Goal: Contribute content: Contribute content

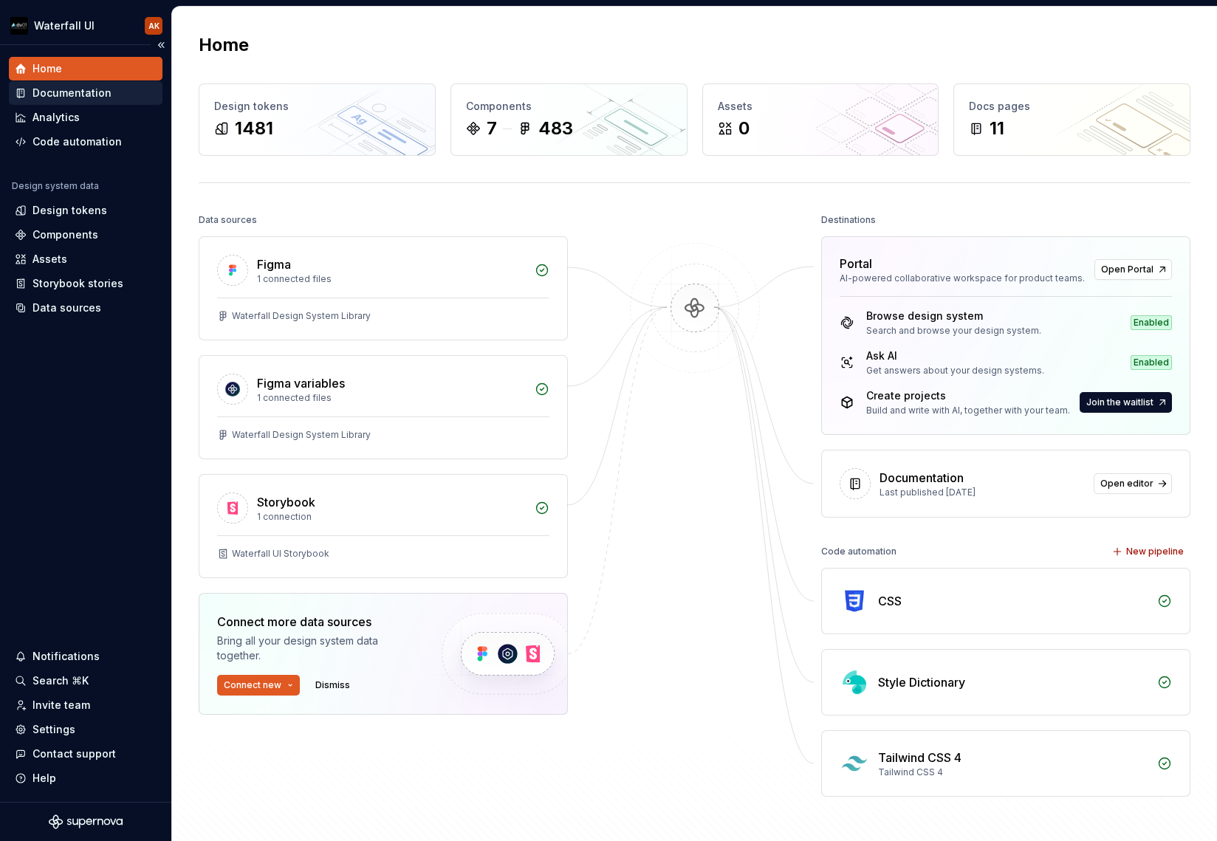
click at [56, 91] on div "Documentation" at bounding box center [71, 93] width 79 height 15
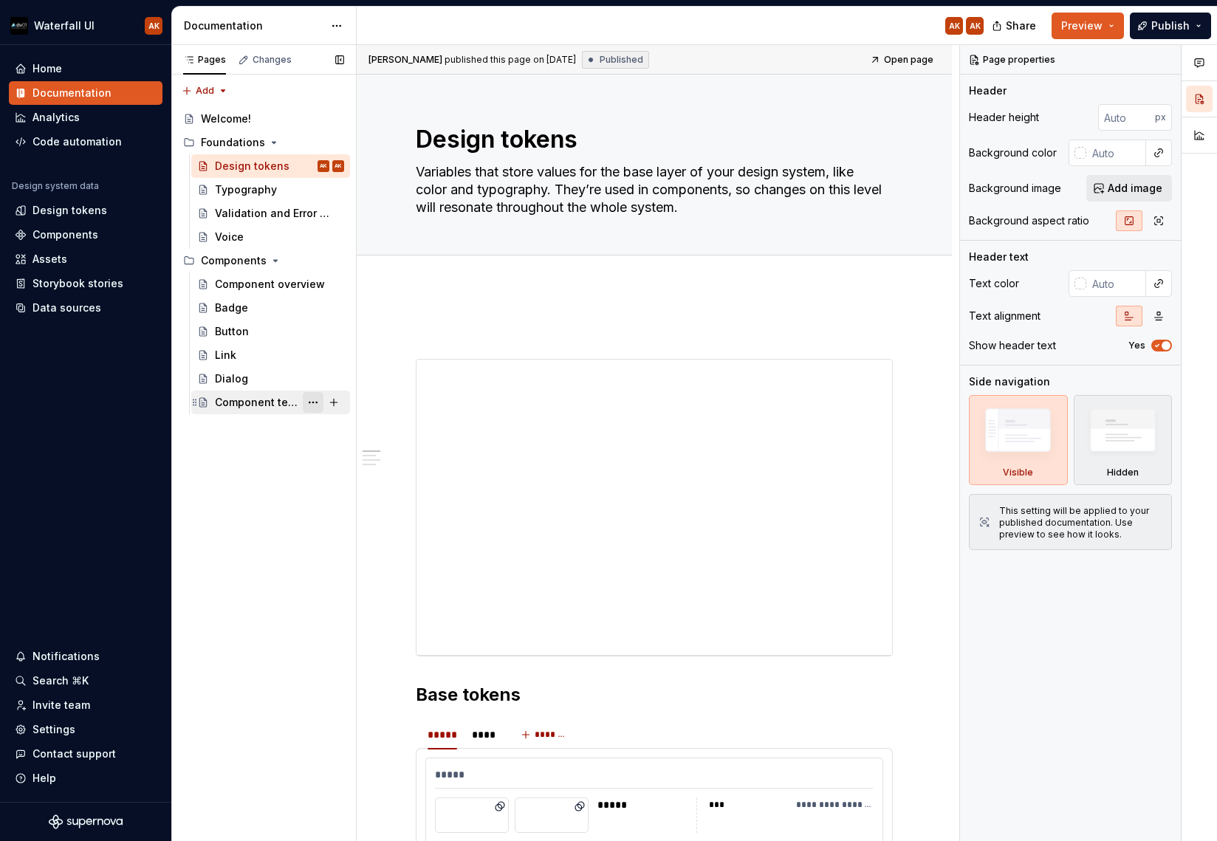
click at [304, 405] on button "Page tree" at bounding box center [313, 402] width 21 height 21
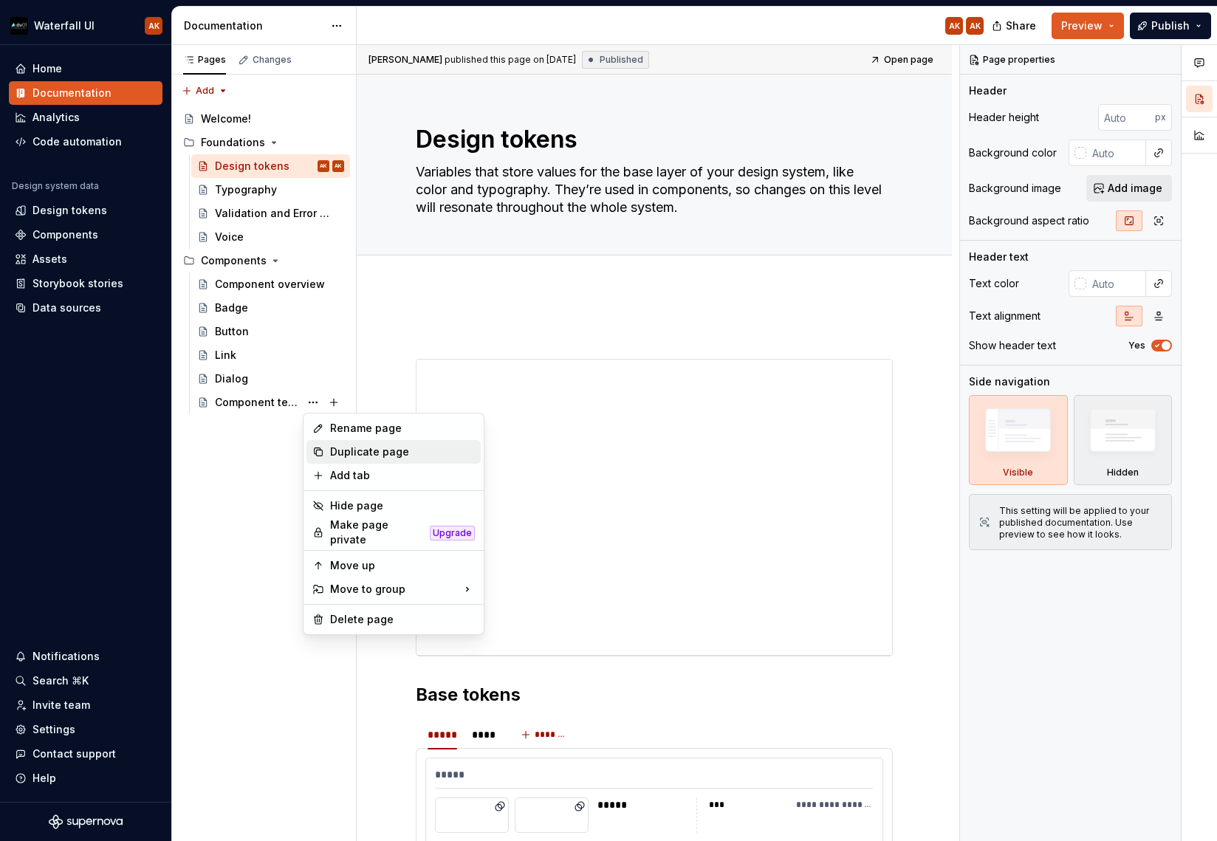
click at [324, 455] on div "Duplicate page" at bounding box center [393, 452] width 174 height 24
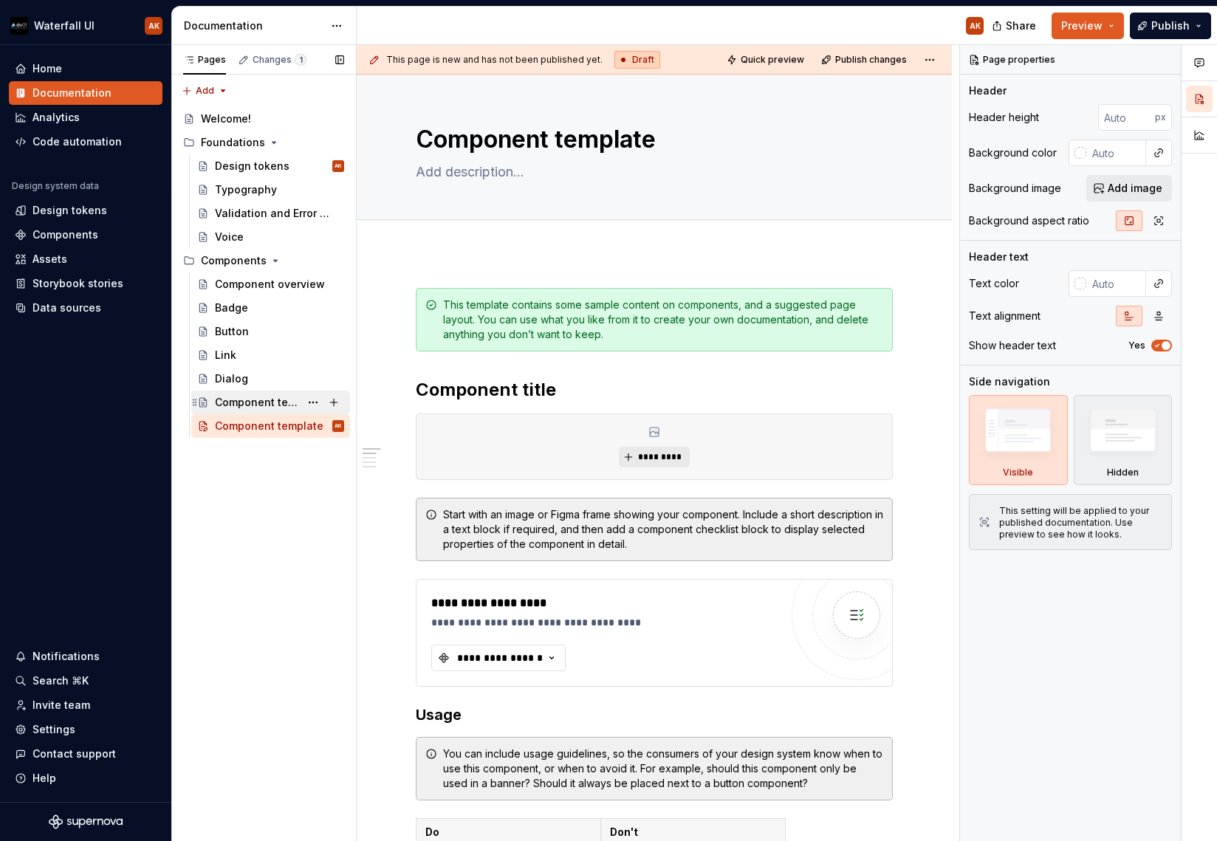
click at [248, 397] on div "Component template" at bounding box center [257, 402] width 85 height 15
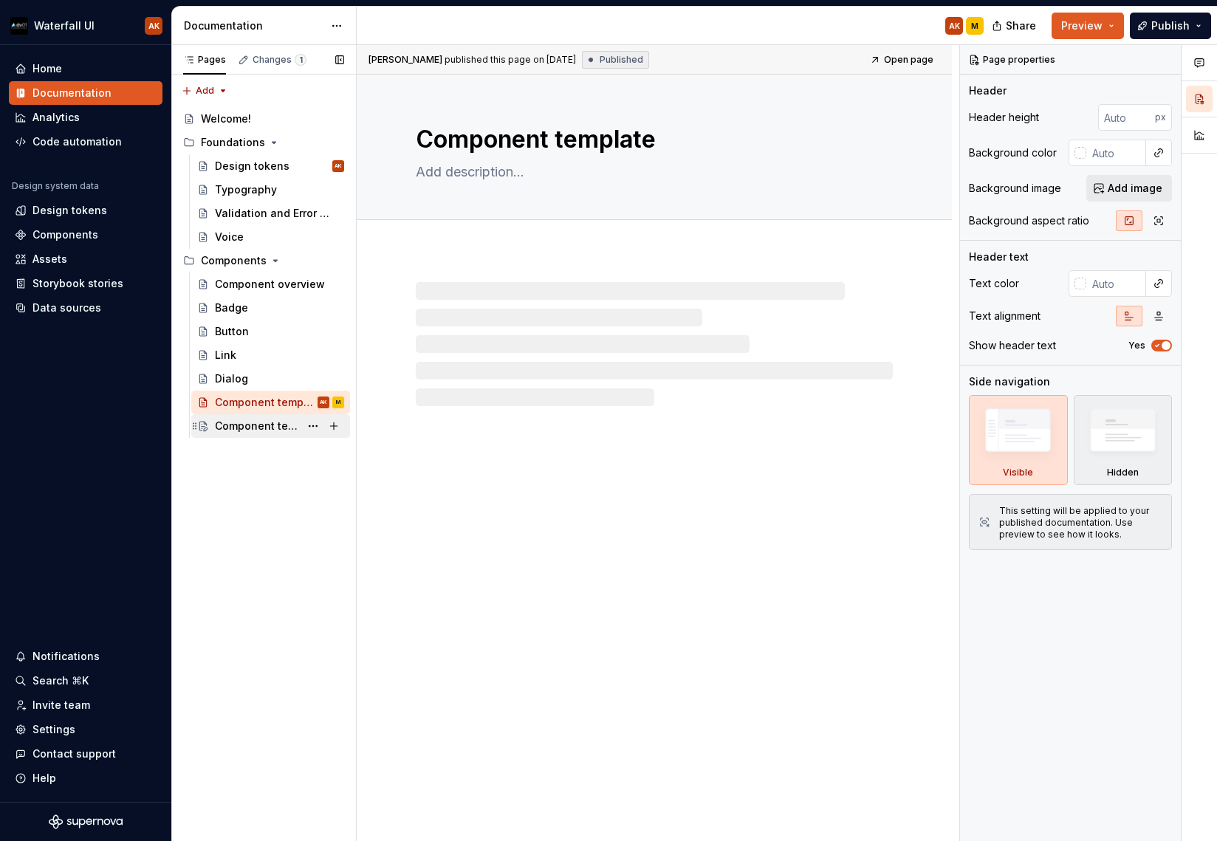
click at [247, 425] on div "Component template" at bounding box center [257, 426] width 85 height 15
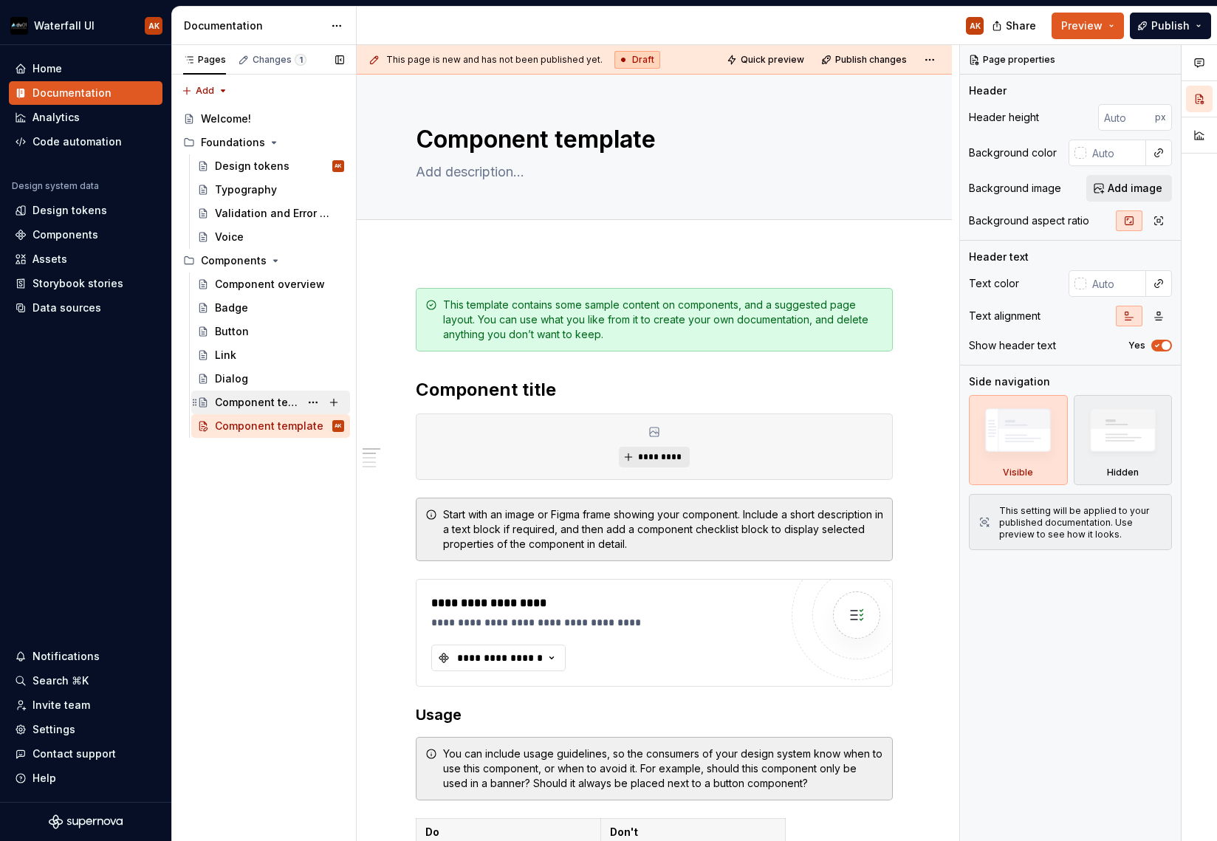
click at [246, 398] on div "Component template" at bounding box center [257, 402] width 85 height 15
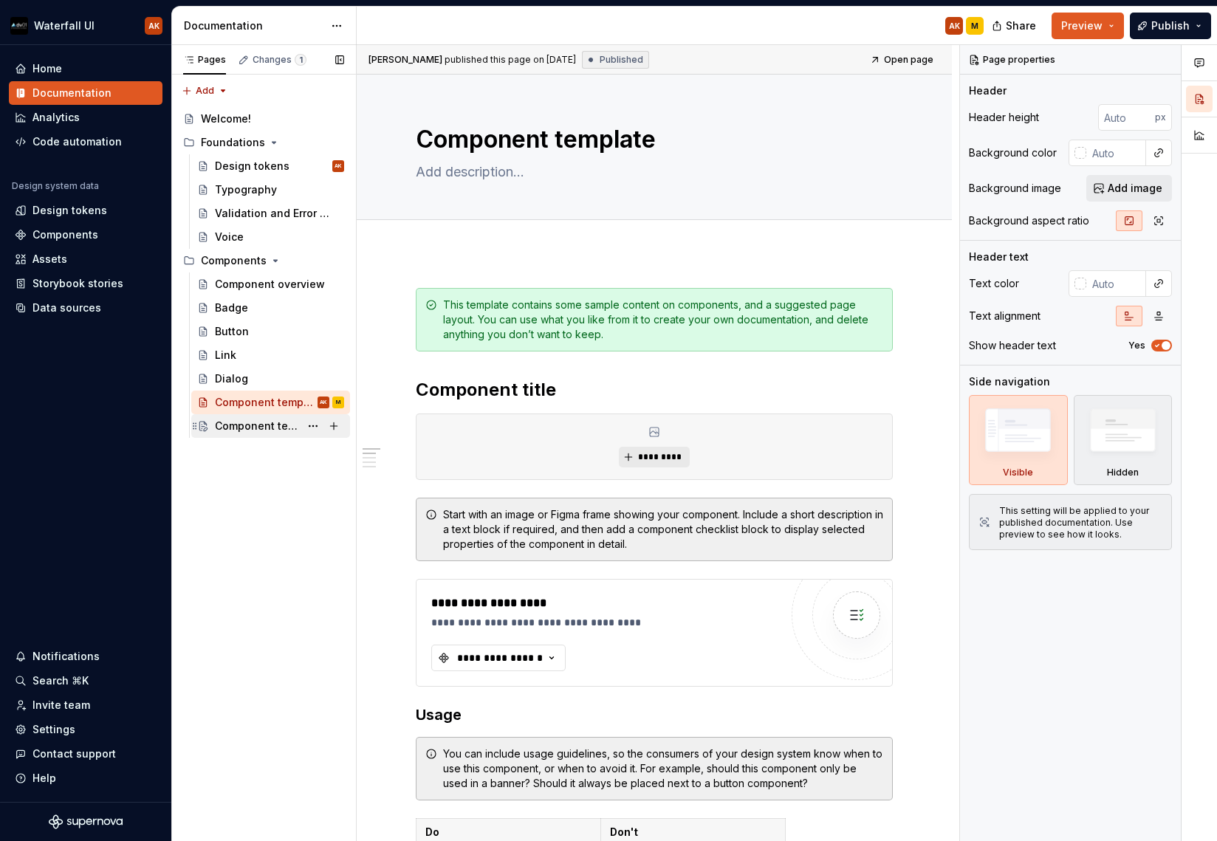
click at [246, 425] on div "Component template" at bounding box center [257, 426] width 85 height 15
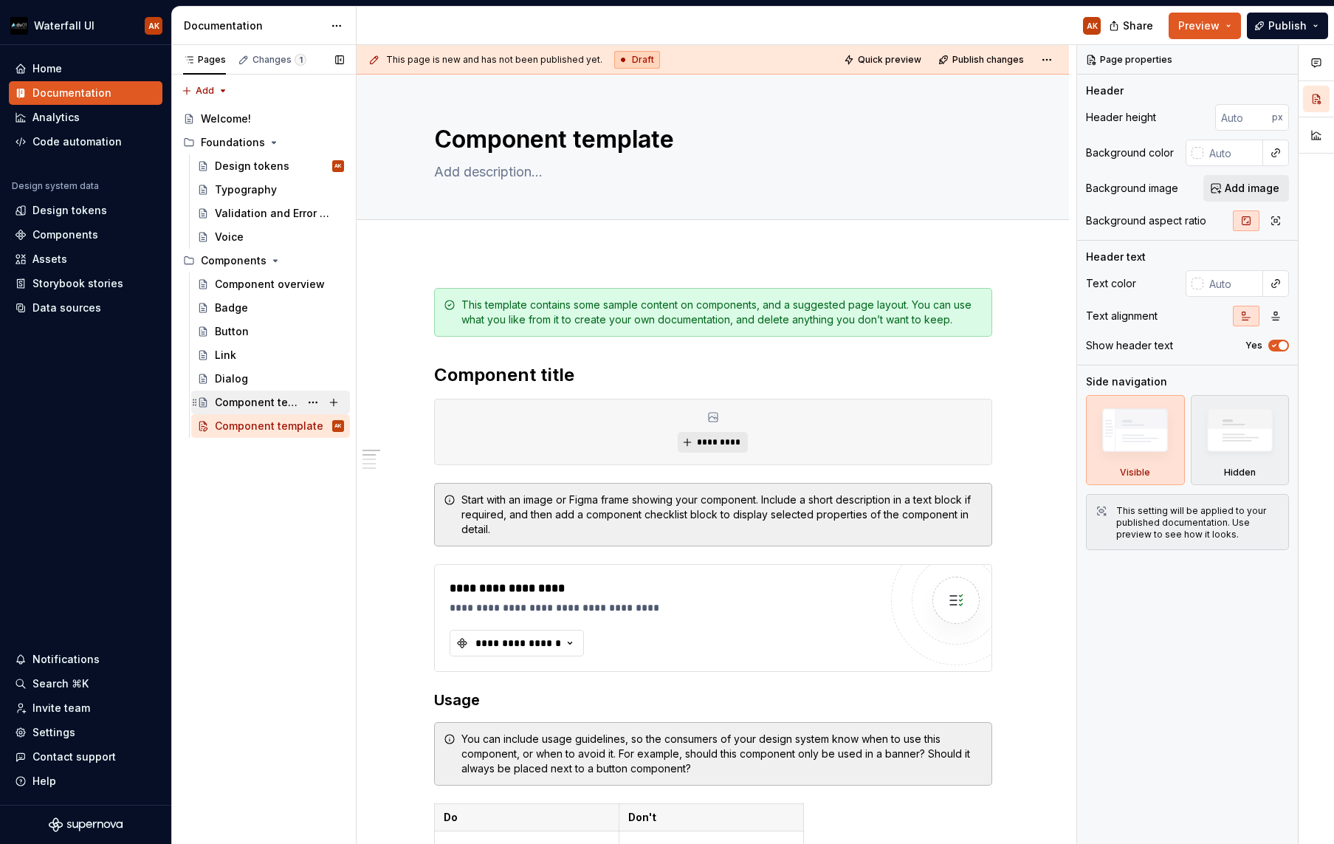
click at [262, 402] on div "Component template" at bounding box center [257, 402] width 85 height 15
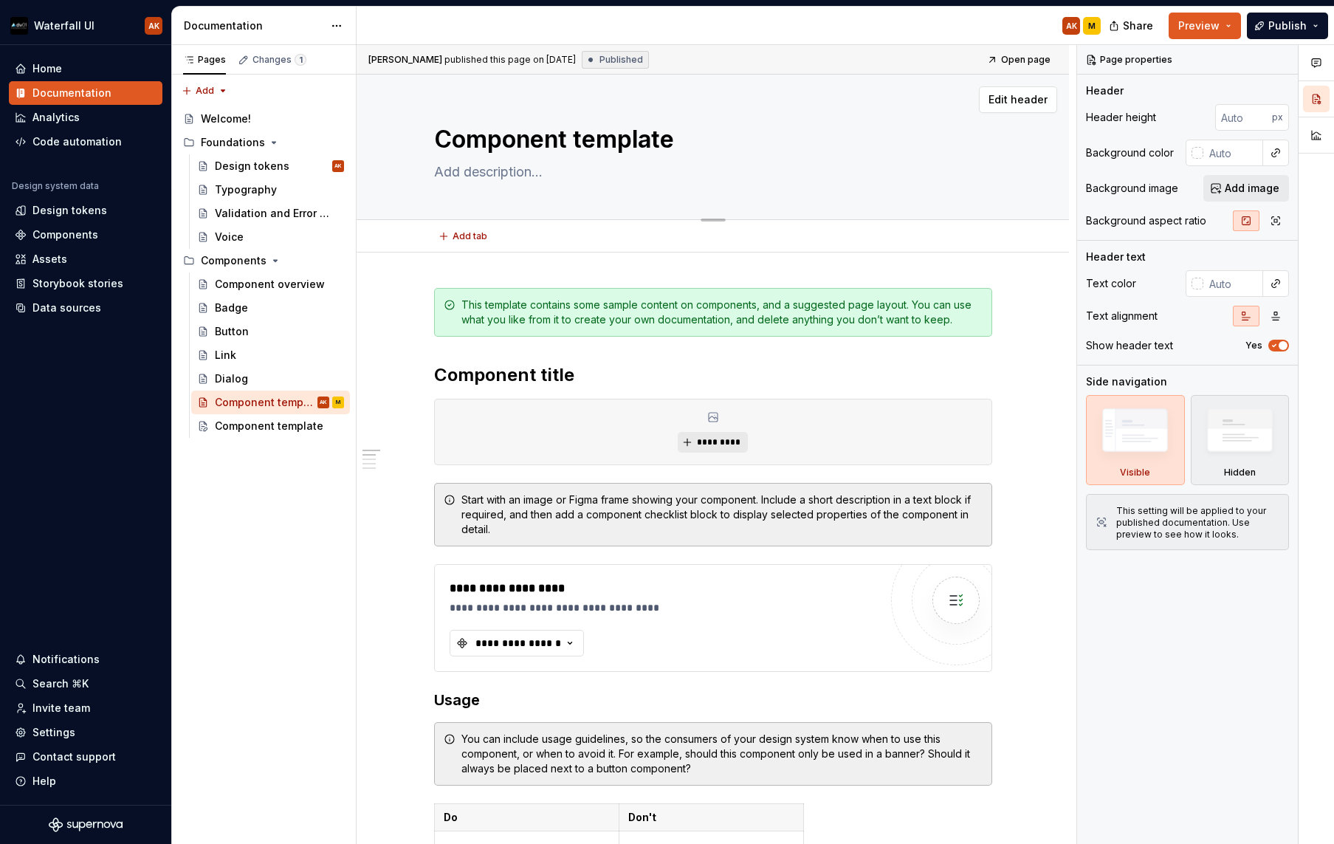
click at [483, 142] on textarea "Component template" at bounding box center [710, 139] width 558 height 35
type textarea "*"
type textarea "T"
type textarea "*"
type textarea "To"
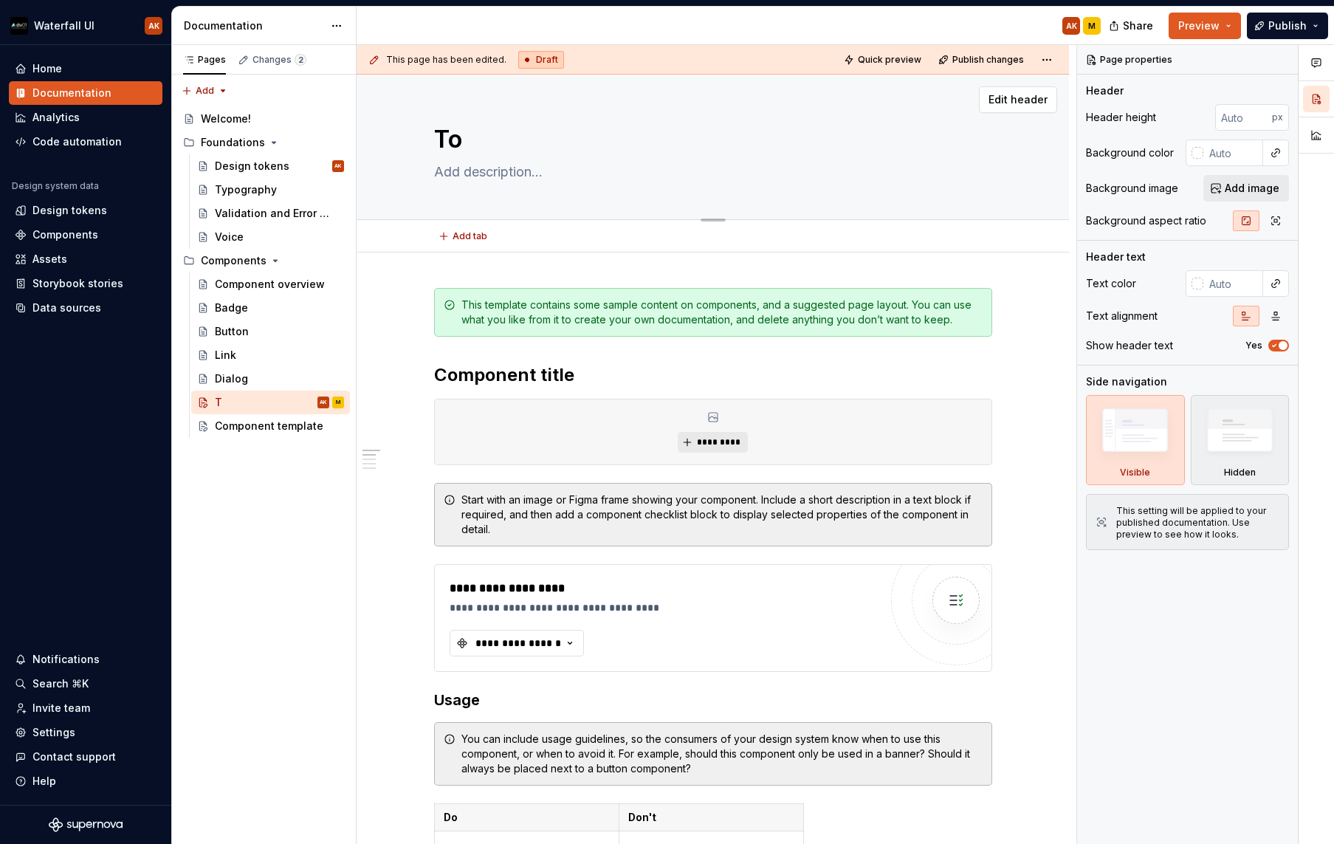
type textarea "*"
type textarea "Toa"
type textarea "*"
type textarea "Toas"
type textarea "*"
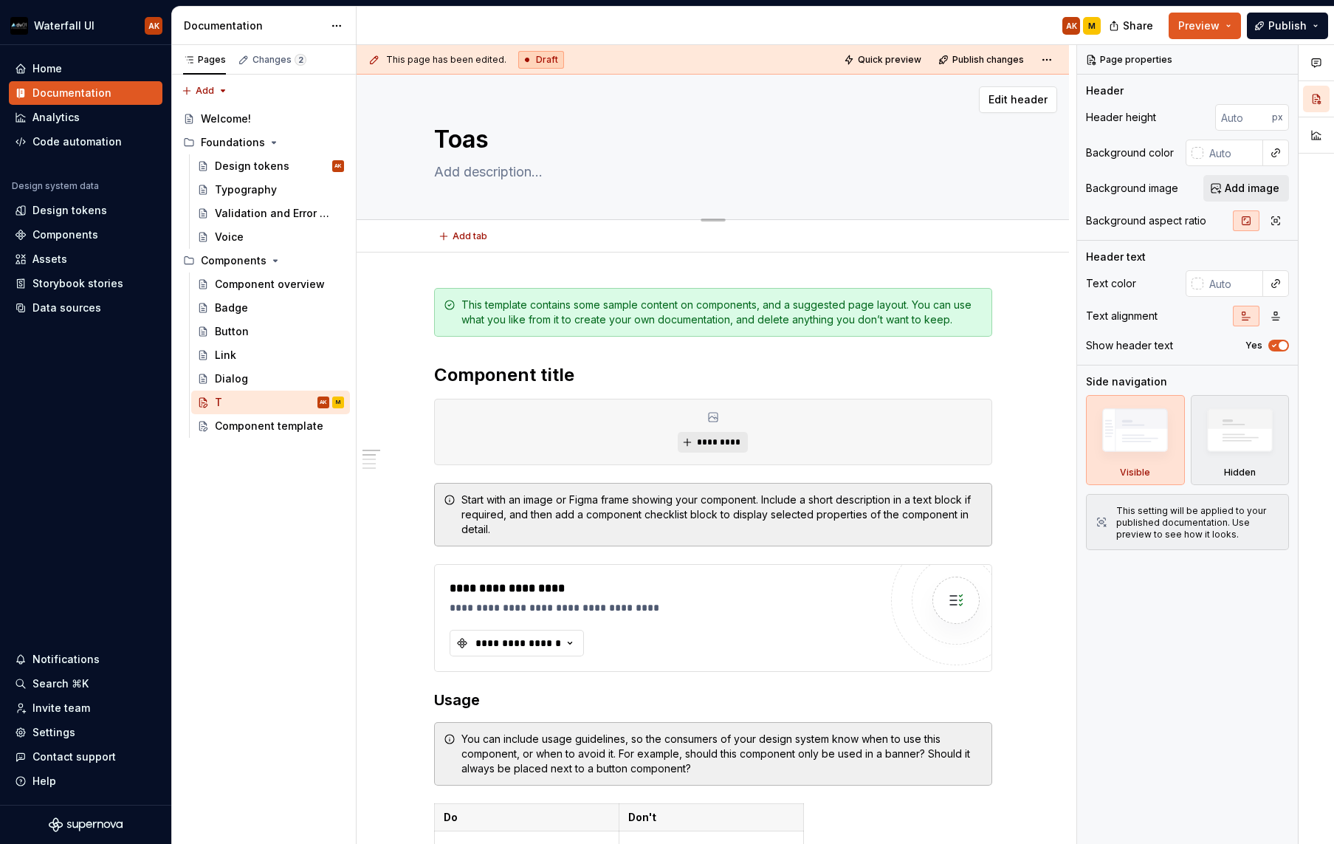
type textarea "Toast"
type textarea "*"
type textarea "Toast"
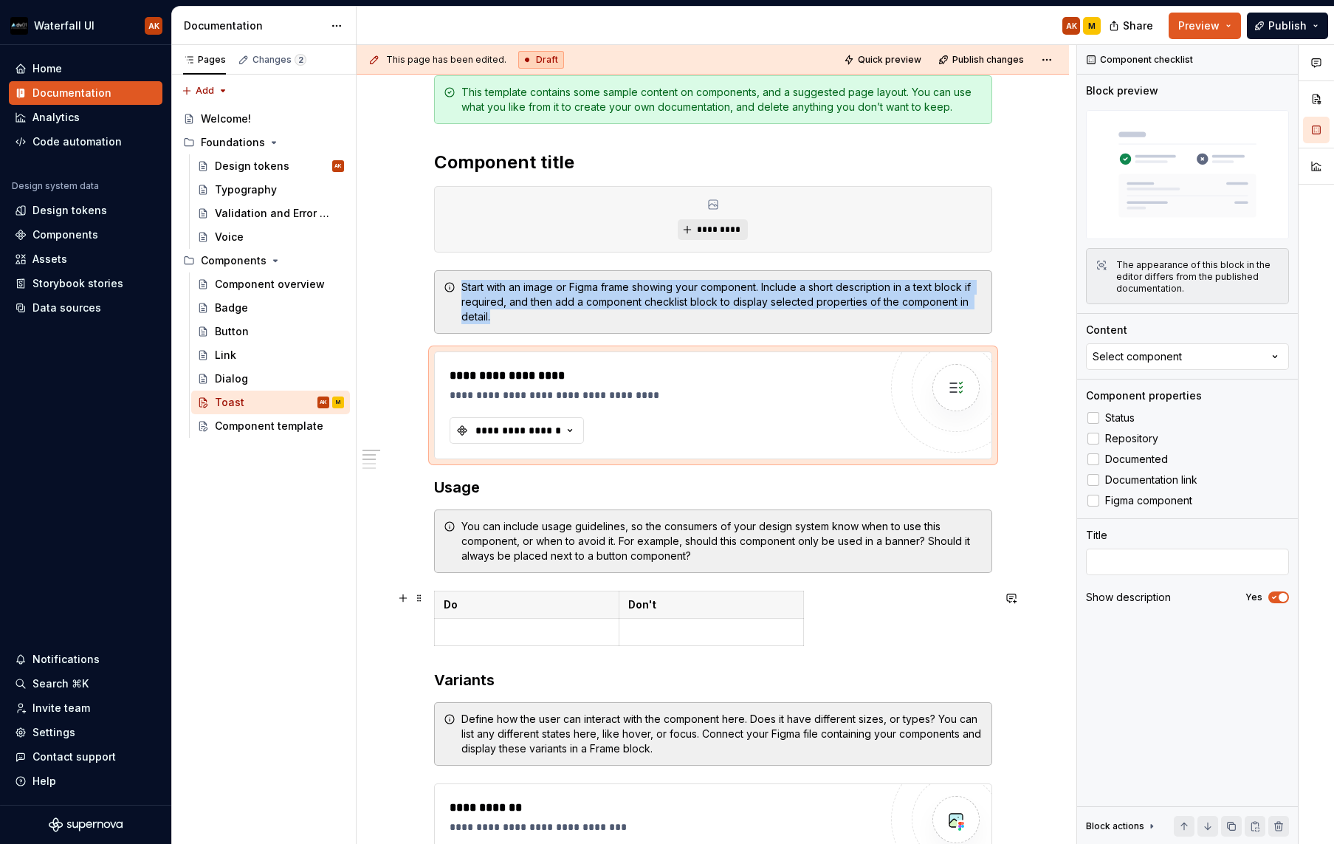
scroll to position [216, 0]
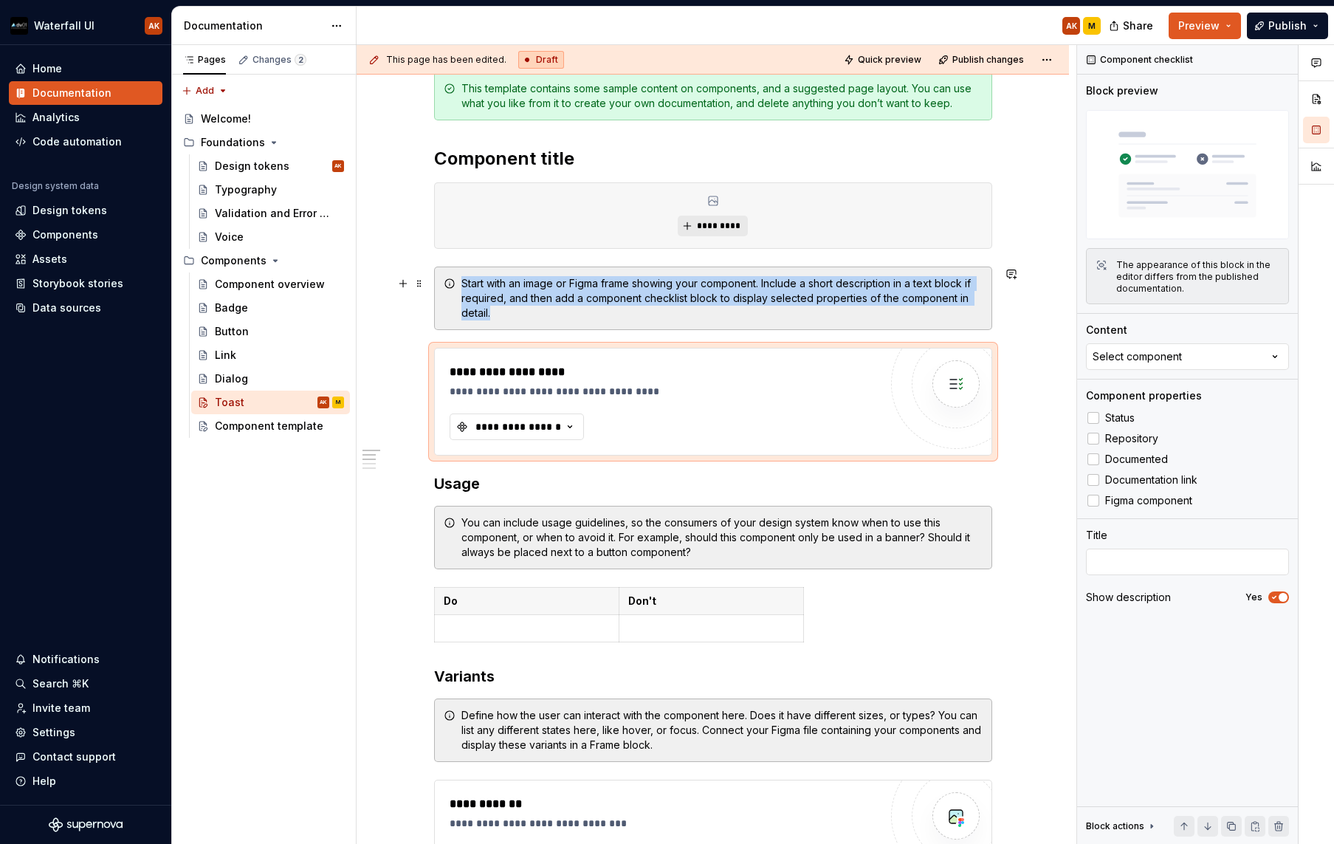
click at [506, 307] on div "Start with an image or Figma frame showing your component. Include a short desc…" at bounding box center [721, 298] width 521 height 44
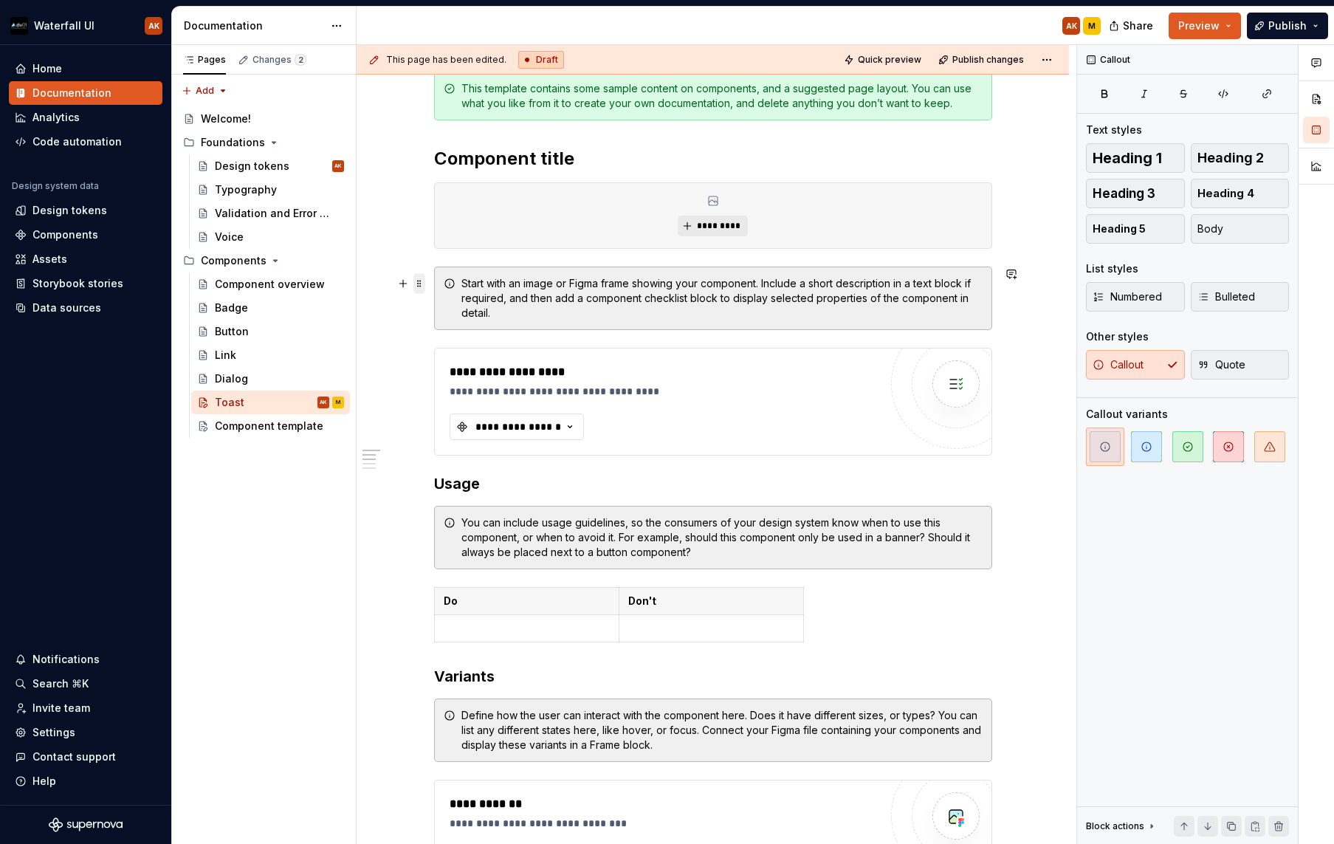
click at [419, 281] on span at bounding box center [419, 283] width 12 height 21
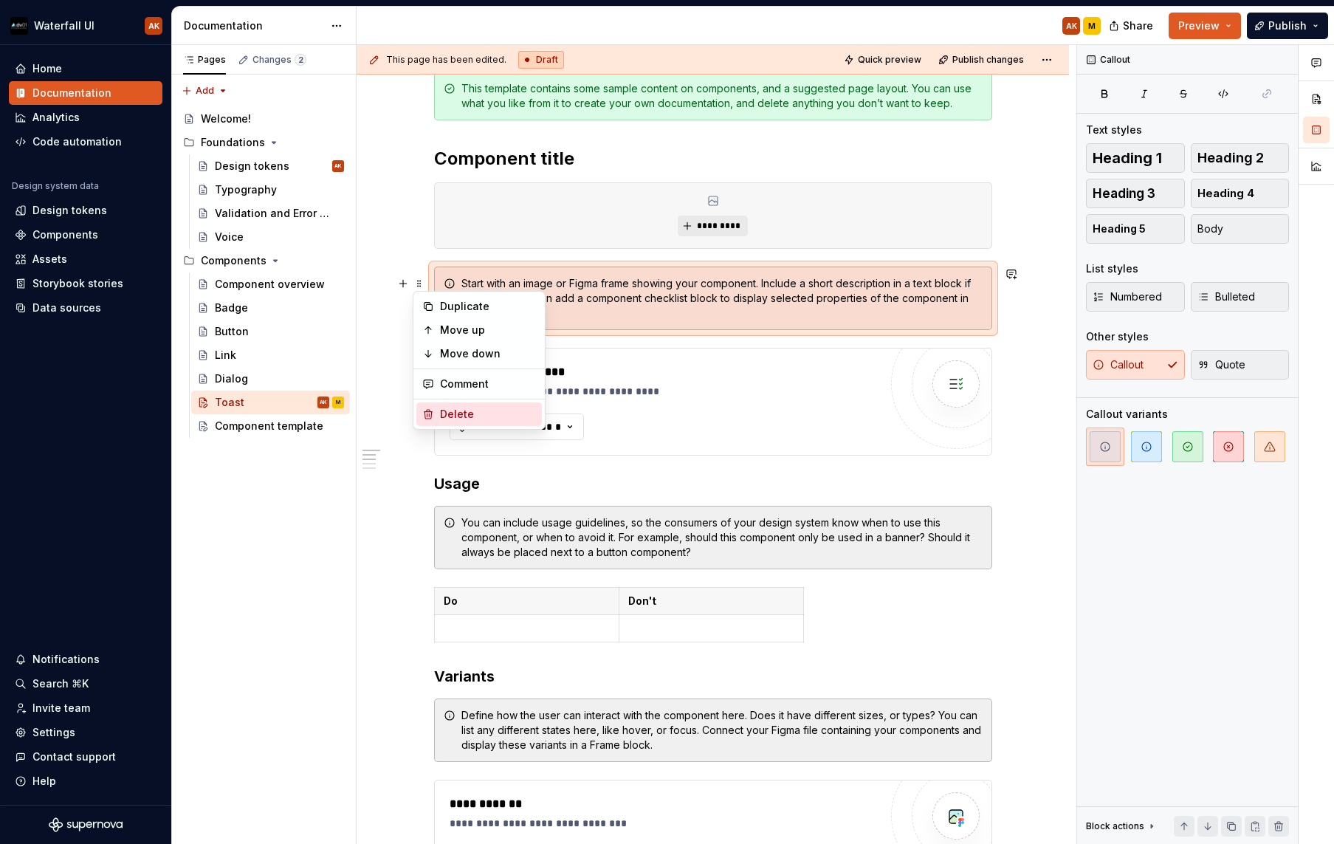
click at [447, 414] on div "Delete" at bounding box center [488, 414] width 96 height 15
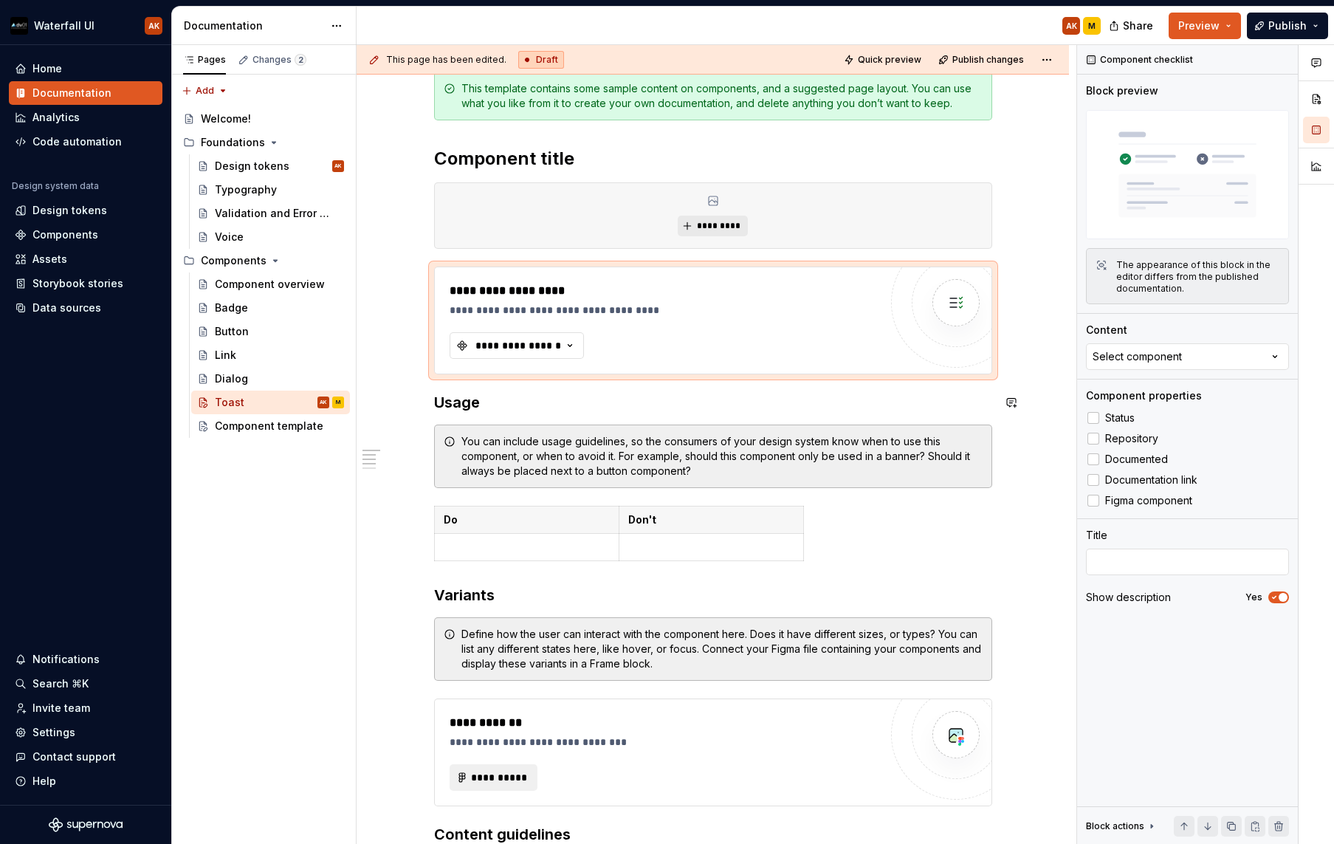
scroll to position [220, 0]
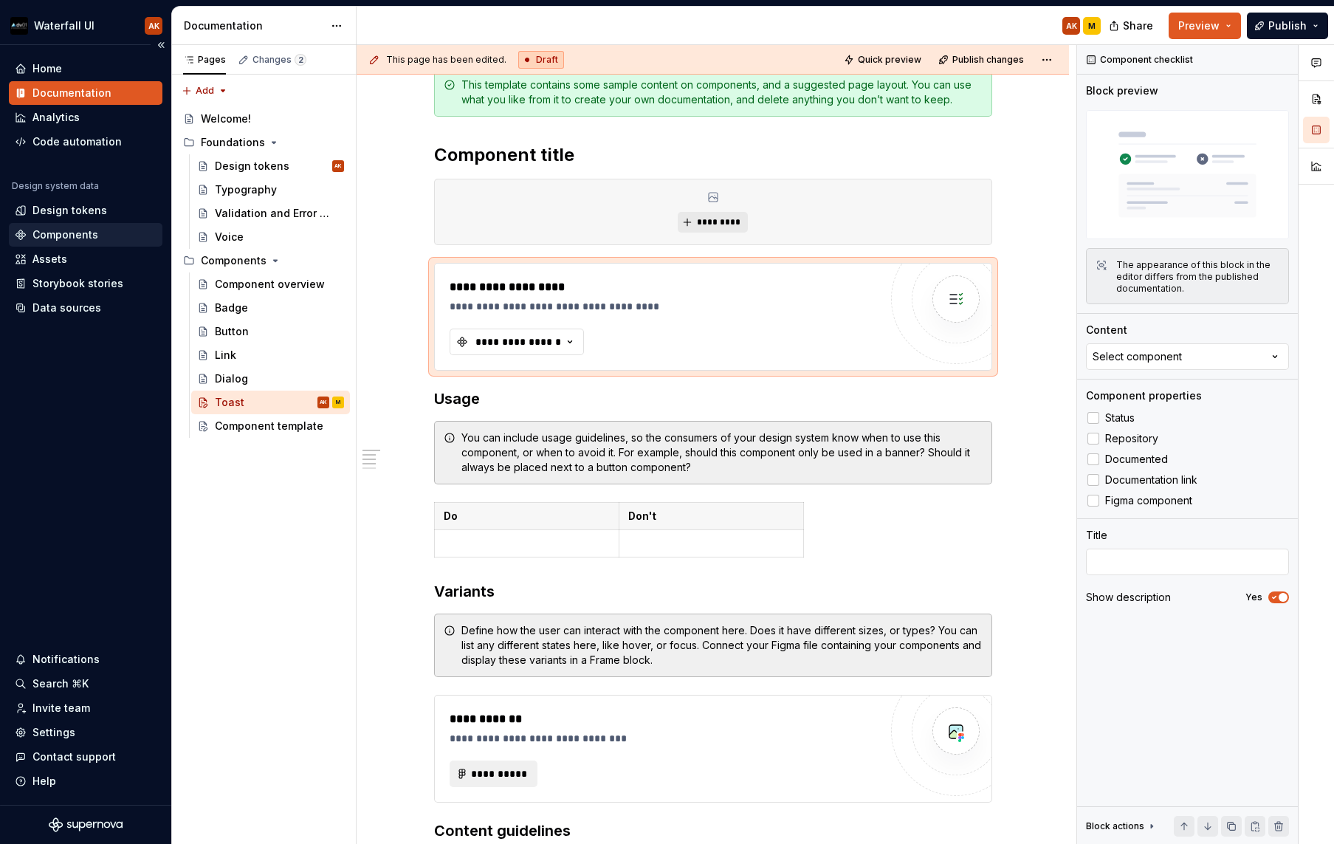
click at [68, 228] on div "Components" at bounding box center [65, 234] width 66 height 15
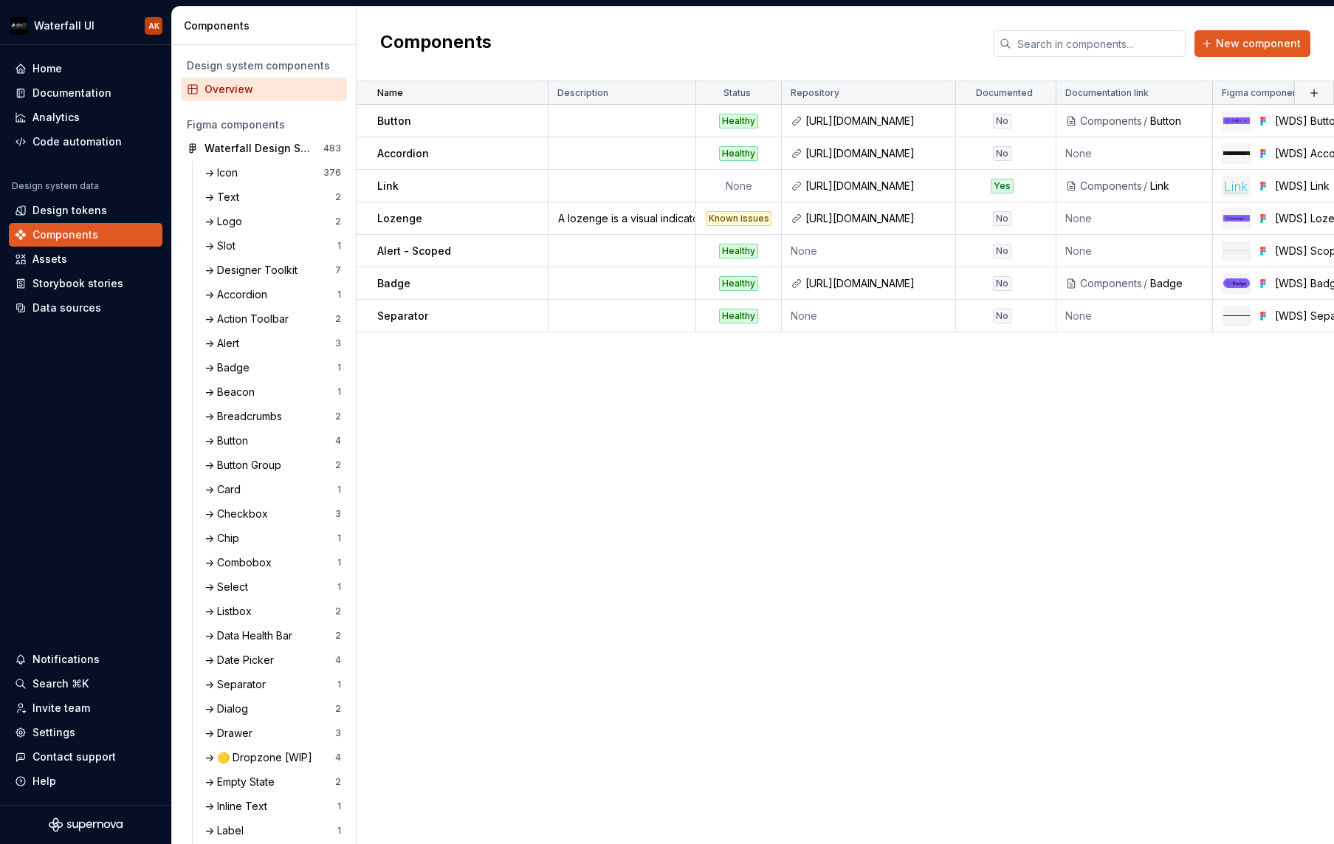
click at [1216, 42] on div "Components New component" at bounding box center [845, 44] width 977 height 75
click at [1216, 43] on span "New component" at bounding box center [1258, 43] width 85 height 15
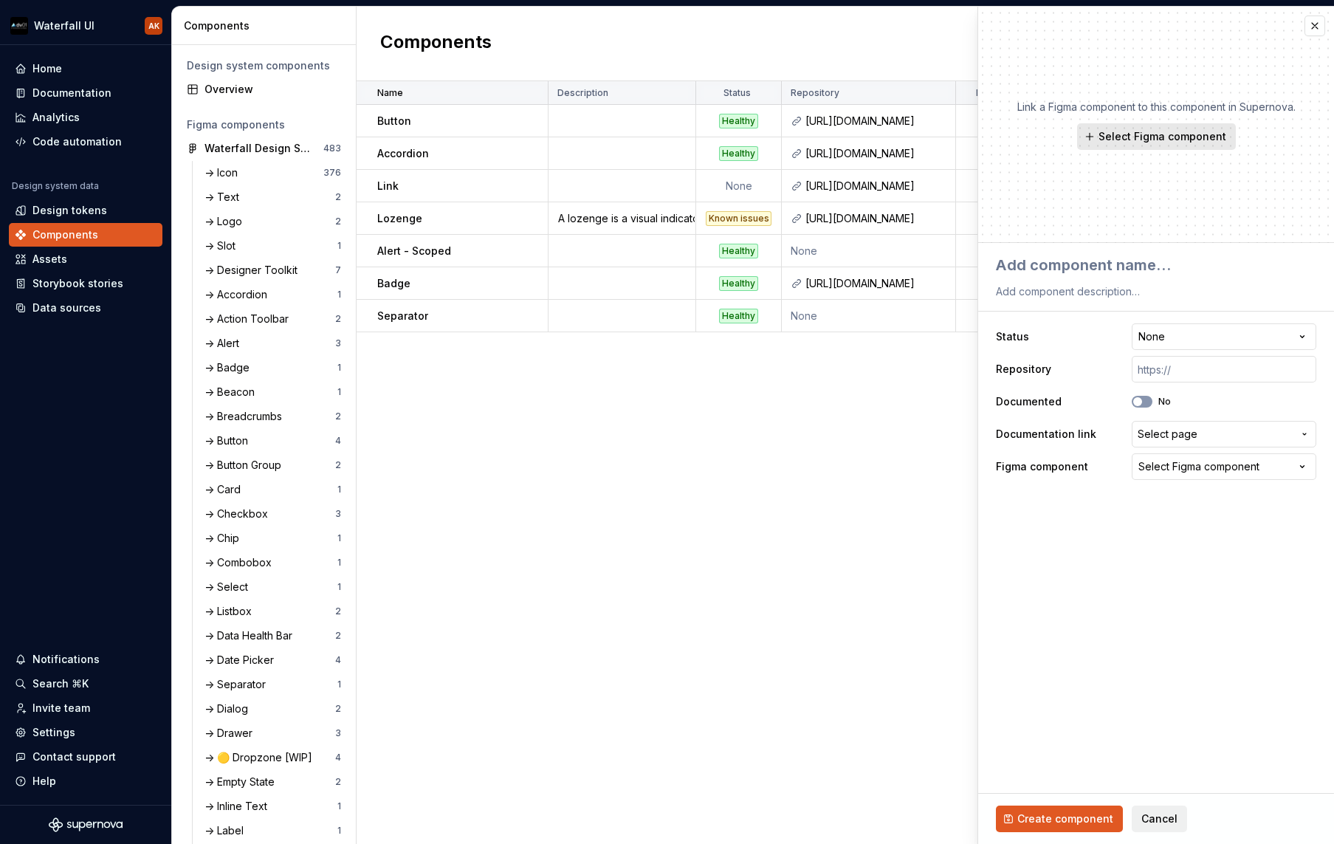
click at [1141, 140] on span "Select Figma component" at bounding box center [1163, 136] width 128 height 15
type textarea "*"
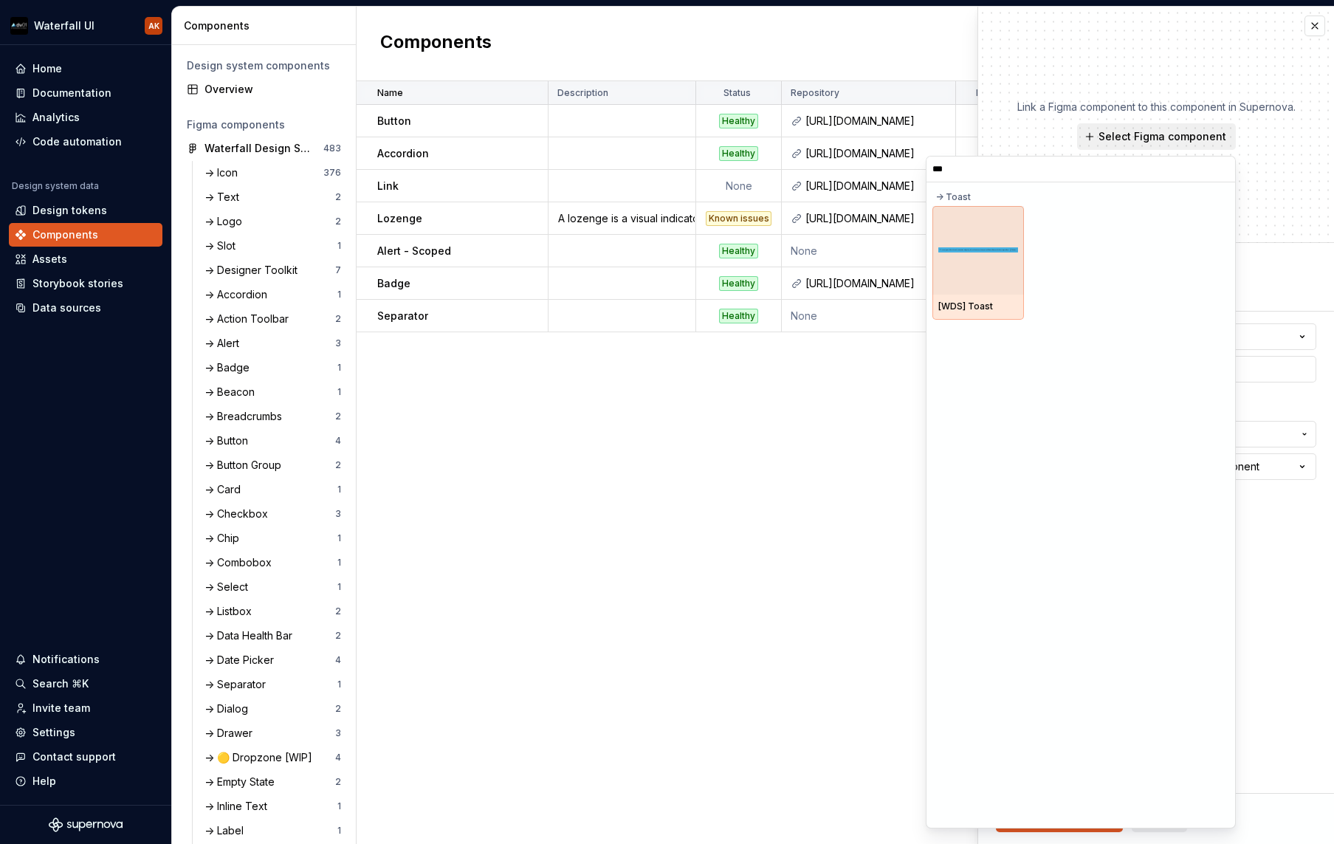
type input "****"
click at [976, 261] on div at bounding box center [978, 250] width 92 height 89
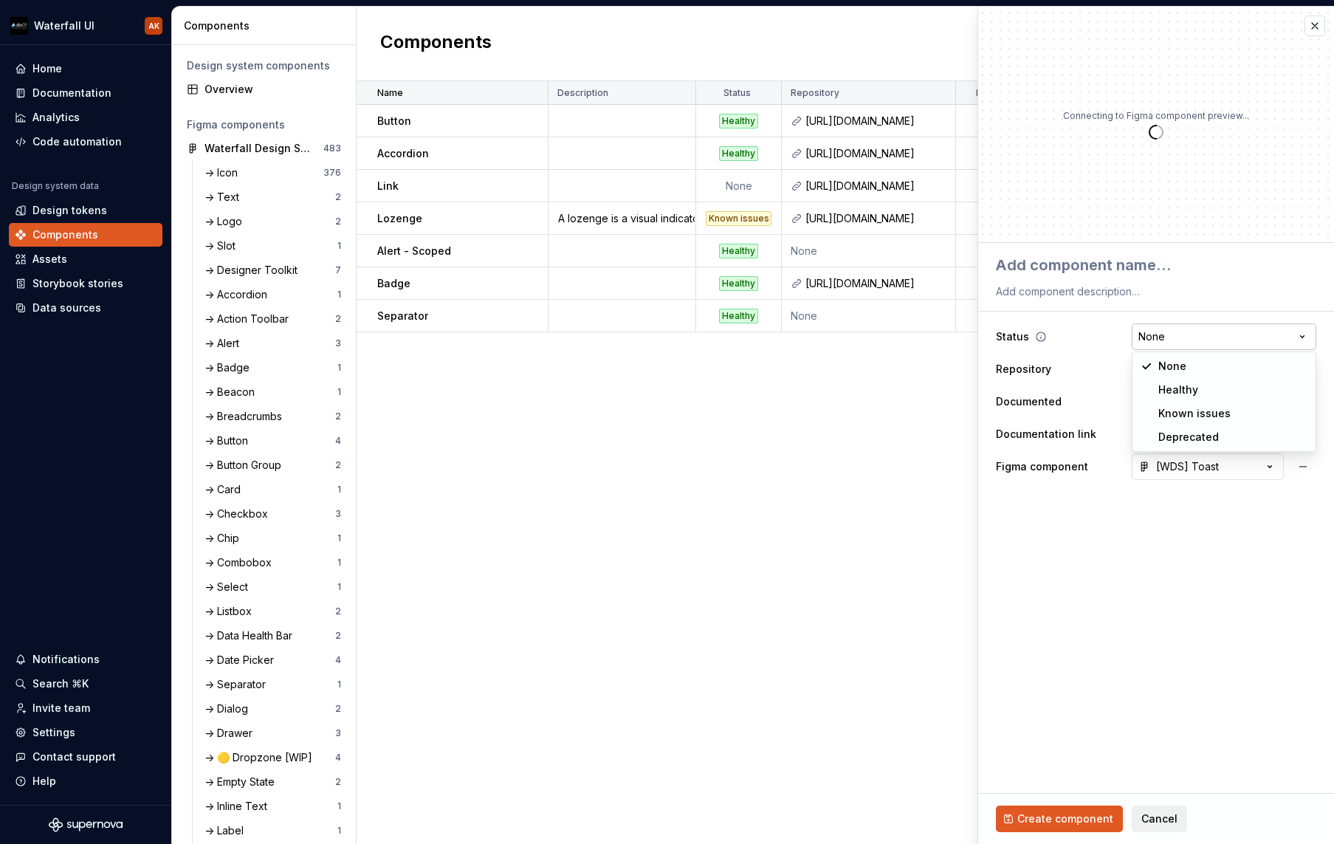
click at [1165, 336] on html "Waterfall UI AK Home Documentation Analytics Code automation Design system data…" at bounding box center [667, 422] width 1334 height 844
type textarea "*"
select select "**********"
type textarea "*"
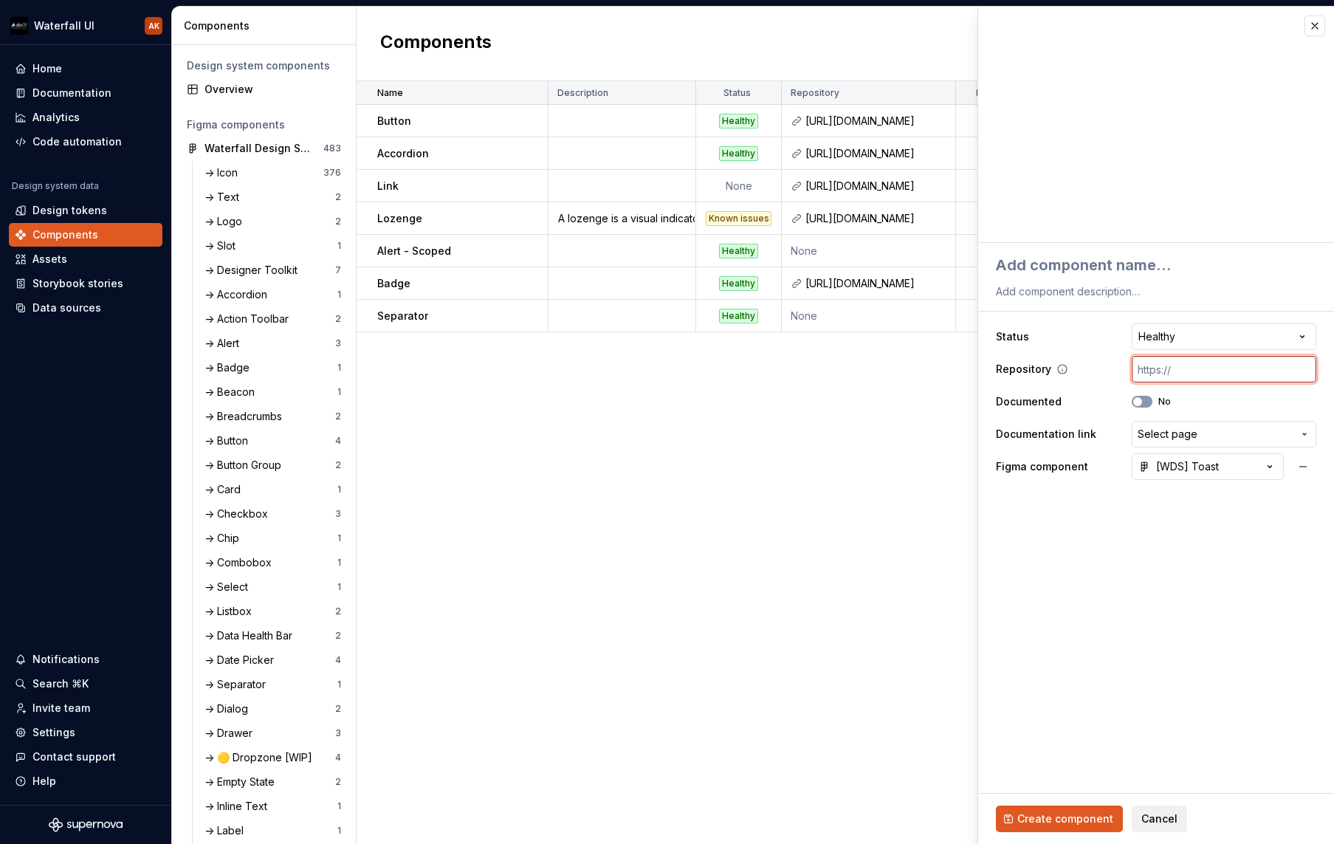
click at [1216, 371] on input "text" at bounding box center [1224, 369] width 185 height 27
paste input "[URL][DOMAIN_NAME]"
type textarea "*"
type input "[URL][DOMAIN_NAME]"
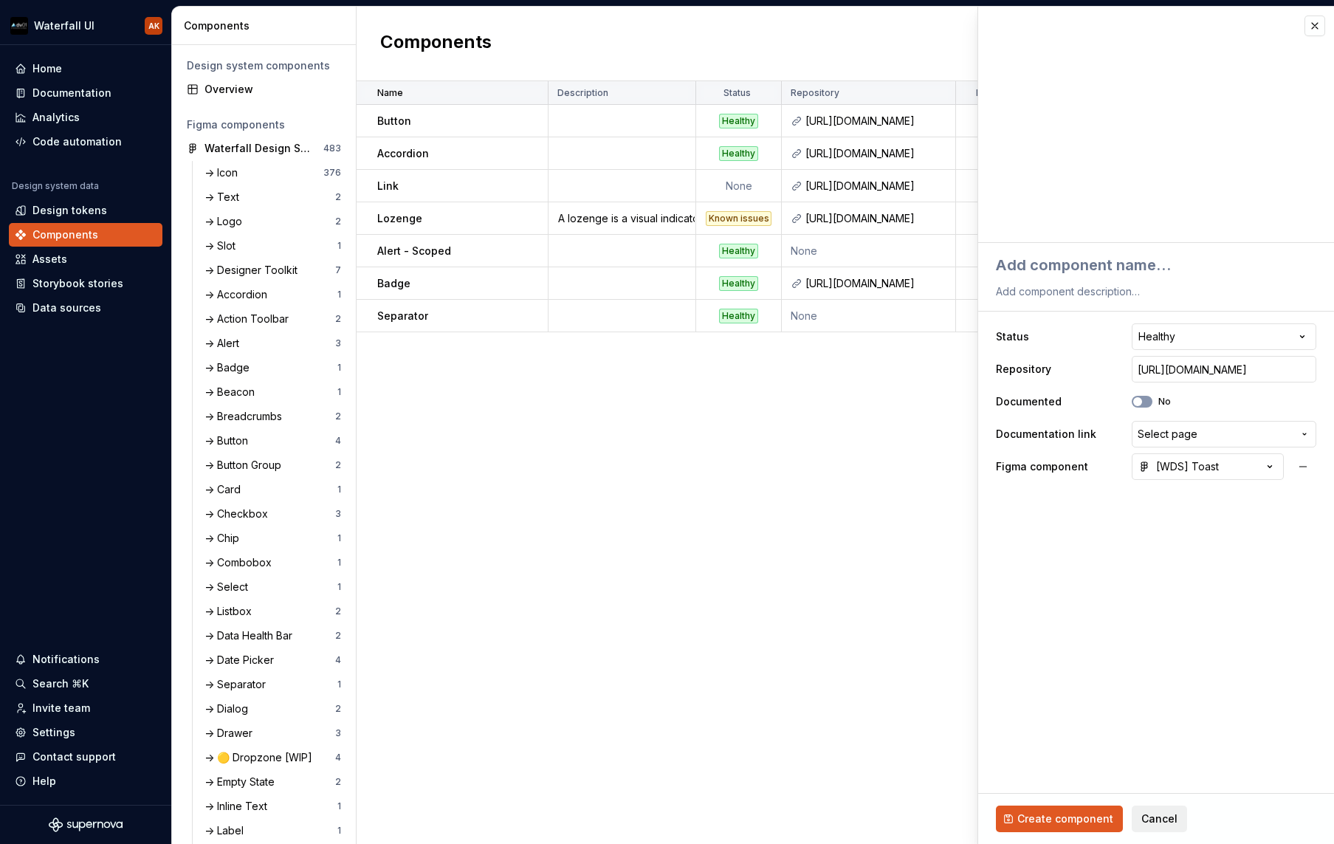
click at [1130, 533] on fieldset "**********" at bounding box center [1156, 543] width 356 height 601
click at [1167, 435] on span "Select page" at bounding box center [1168, 434] width 60 height 15
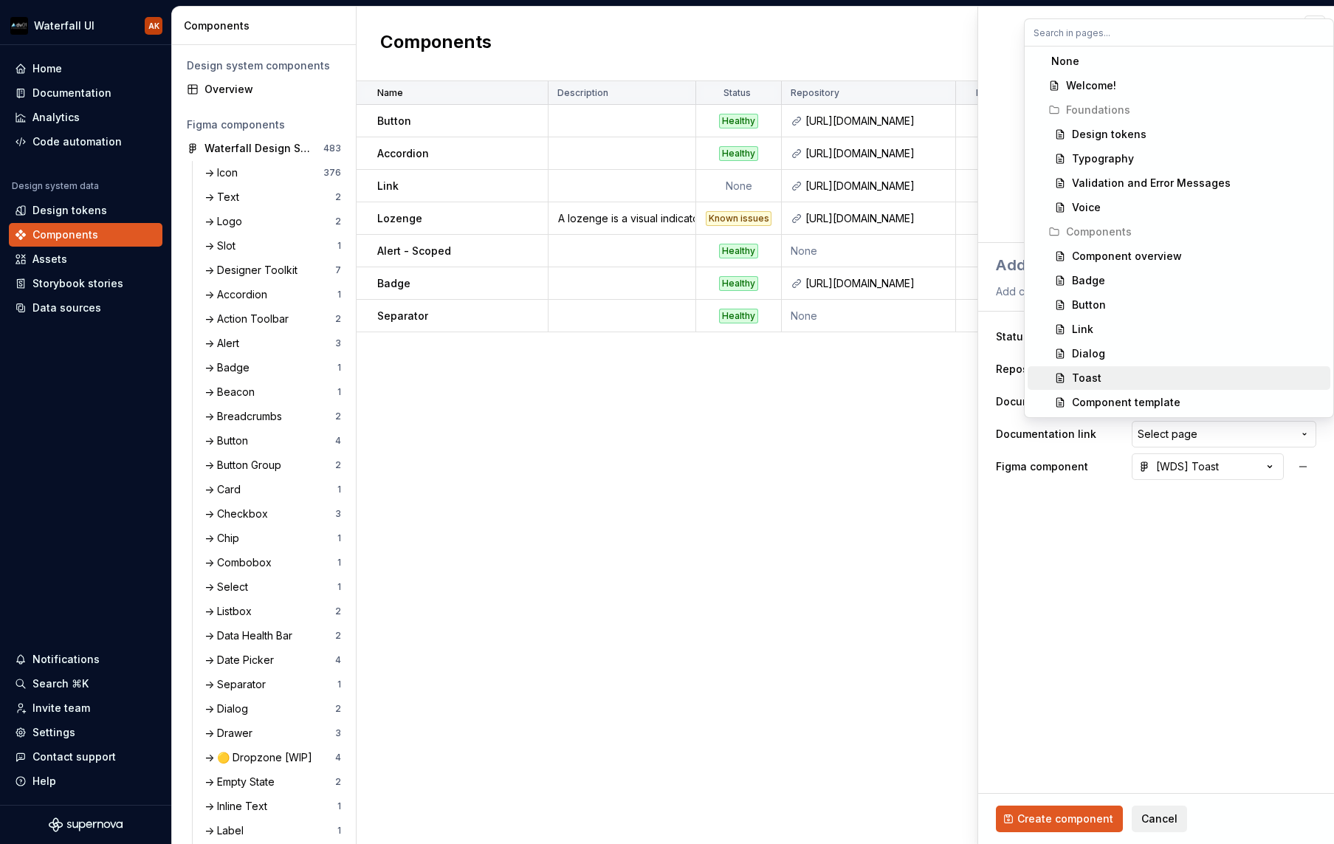
click at [1141, 373] on div "Toast" at bounding box center [1198, 378] width 252 height 15
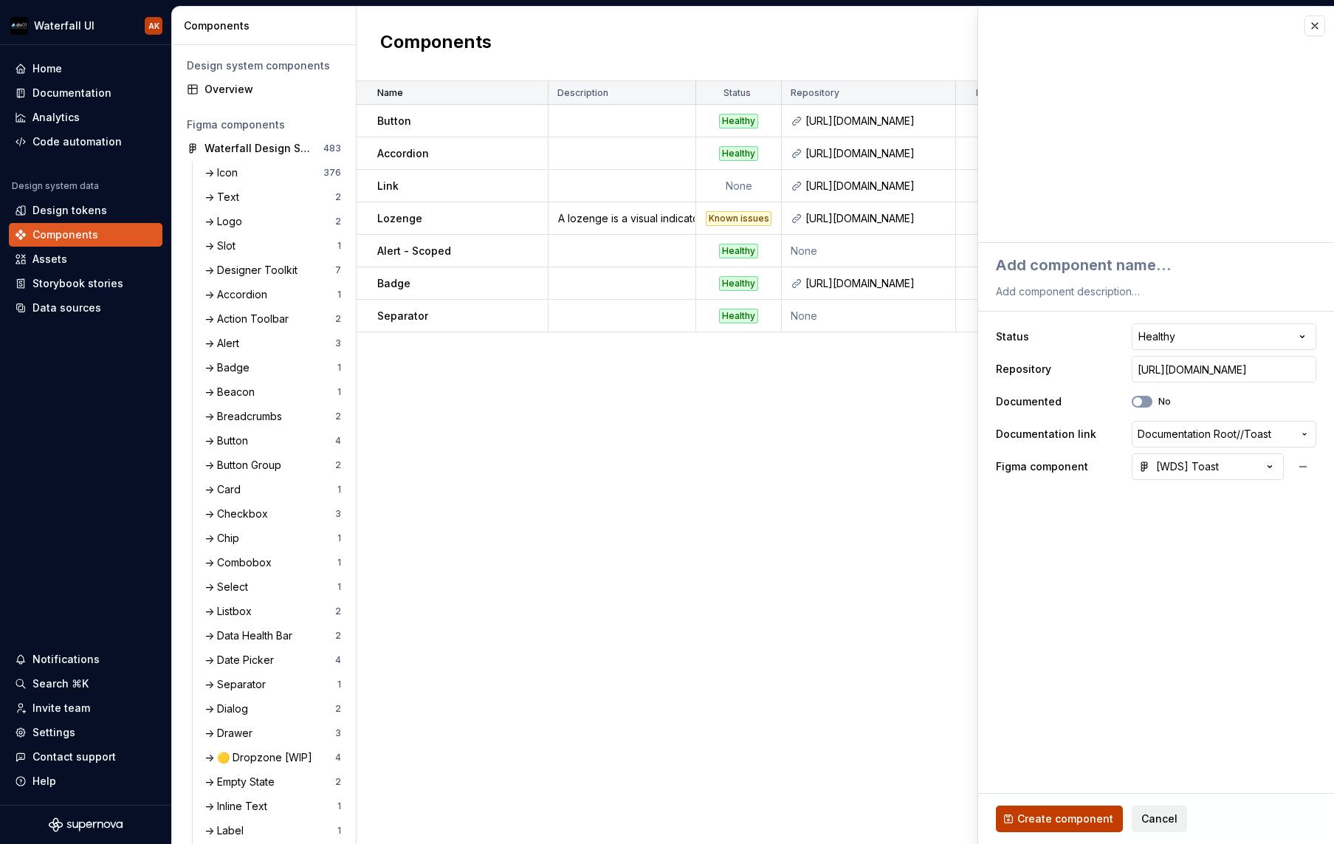
click at [1057, 815] on span "Create component" at bounding box center [1065, 818] width 96 height 15
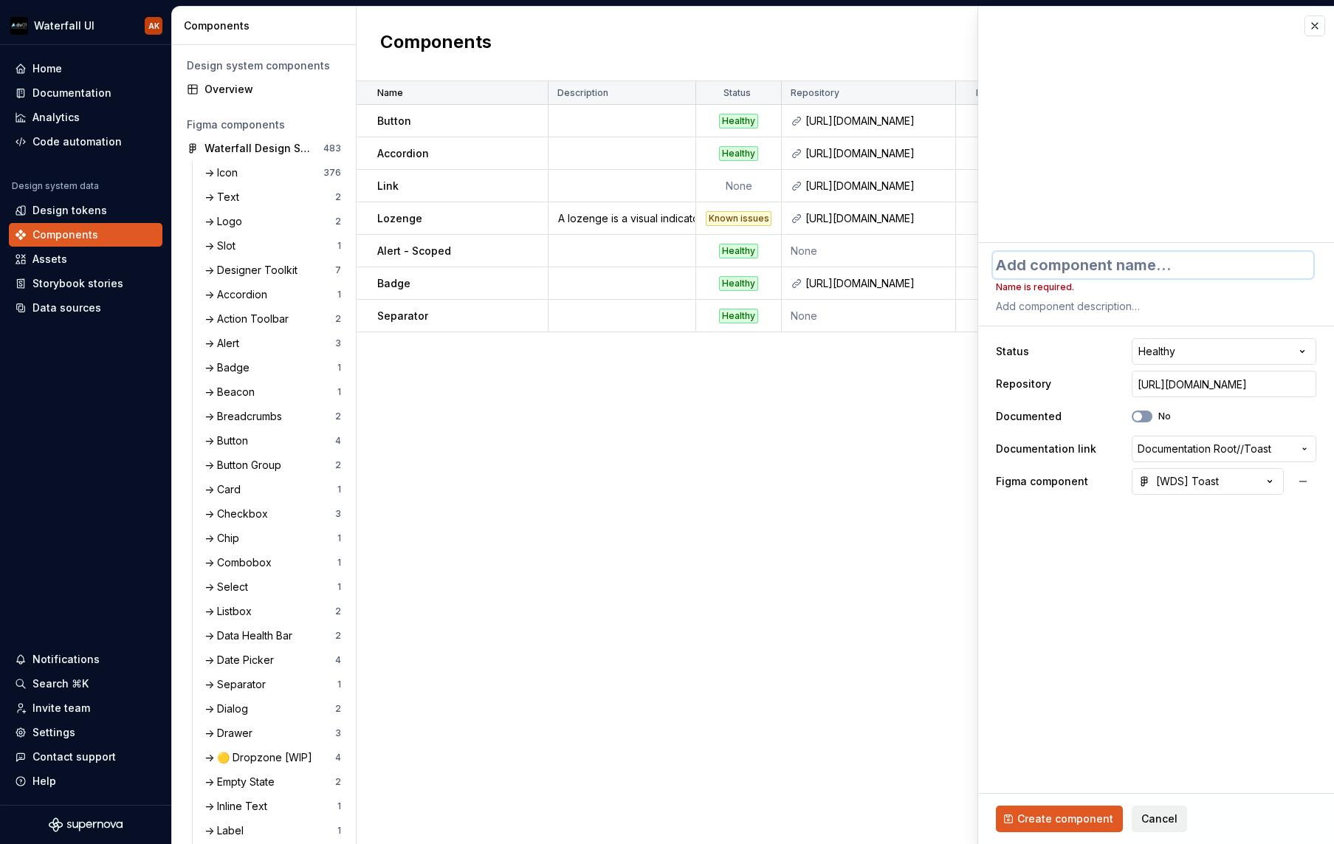
type textarea "*"
type textarea "T"
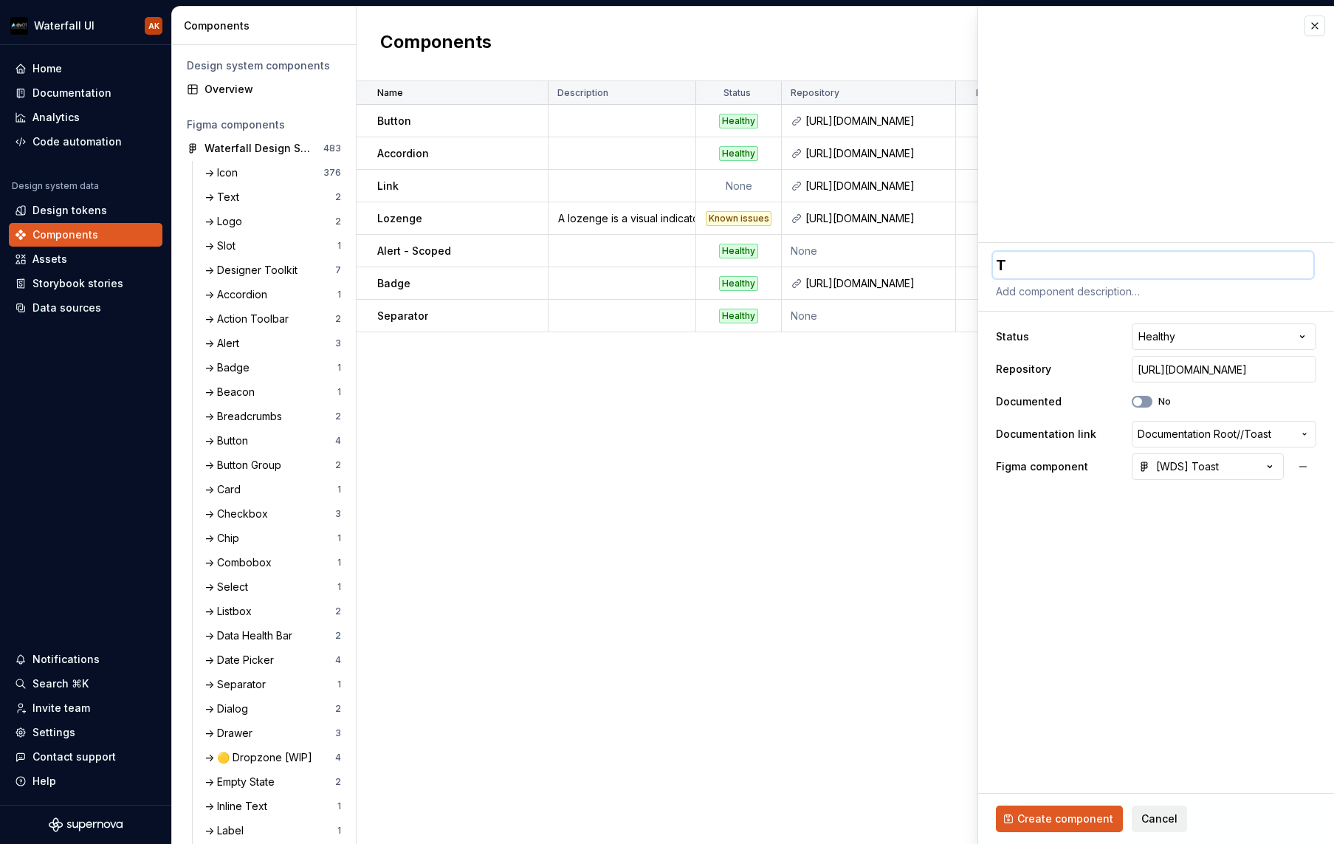
type textarea "*"
type textarea "To"
type textarea "*"
type textarea "Toa"
type textarea "*"
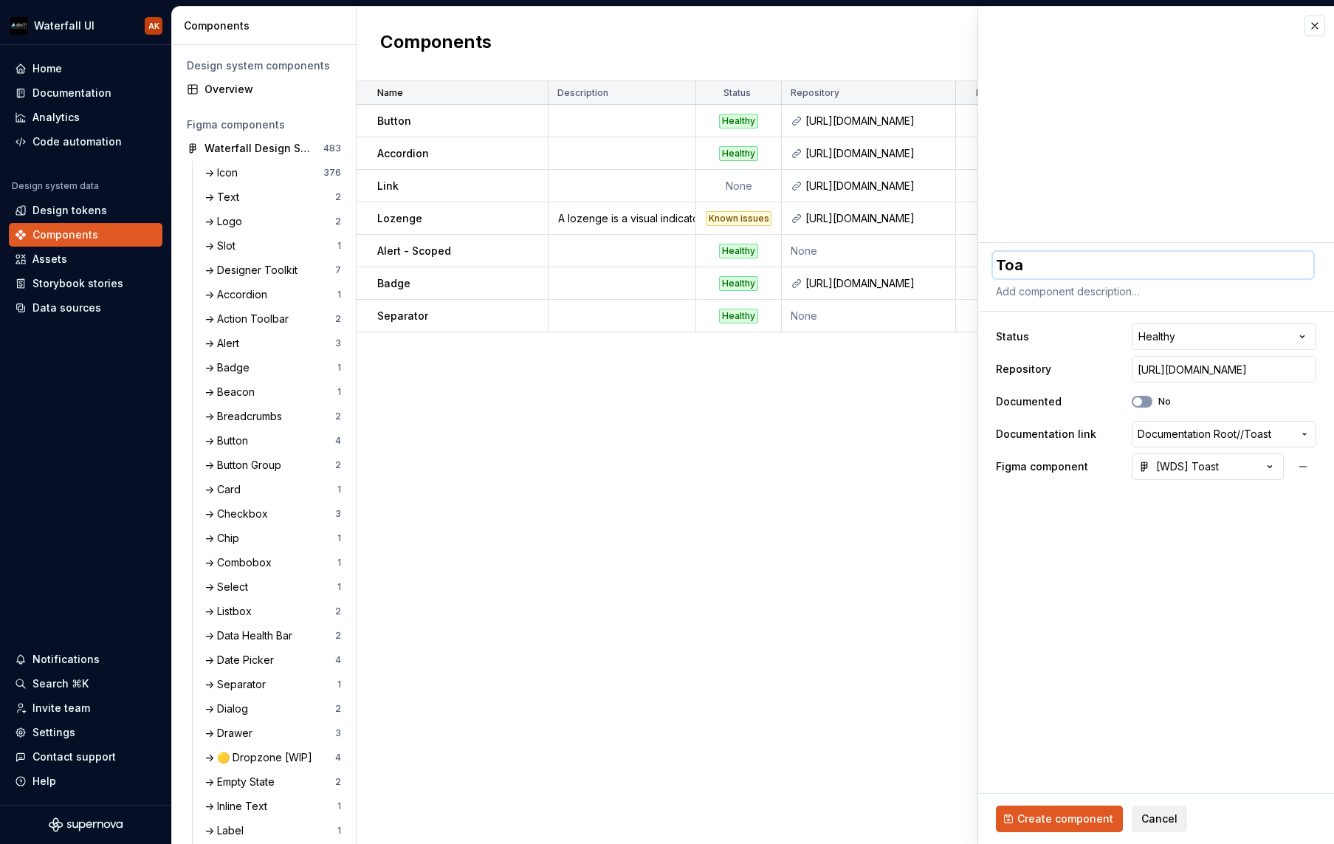
type textarea "Toas"
type textarea "*"
type textarea "Toast"
click at [1059, 822] on span "Create component" at bounding box center [1065, 818] width 96 height 15
type textarea "*"
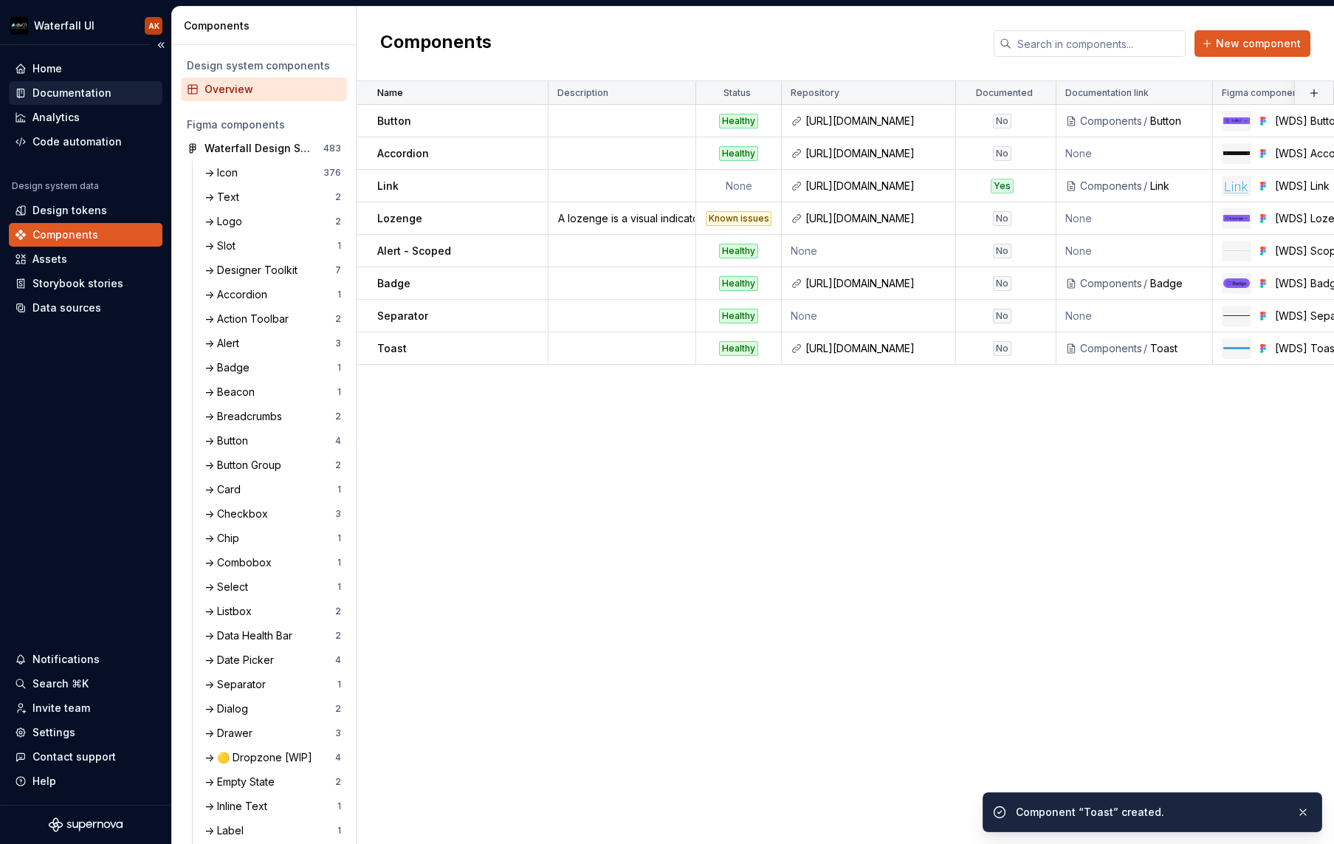
click at [57, 94] on div "Documentation" at bounding box center [71, 93] width 79 height 15
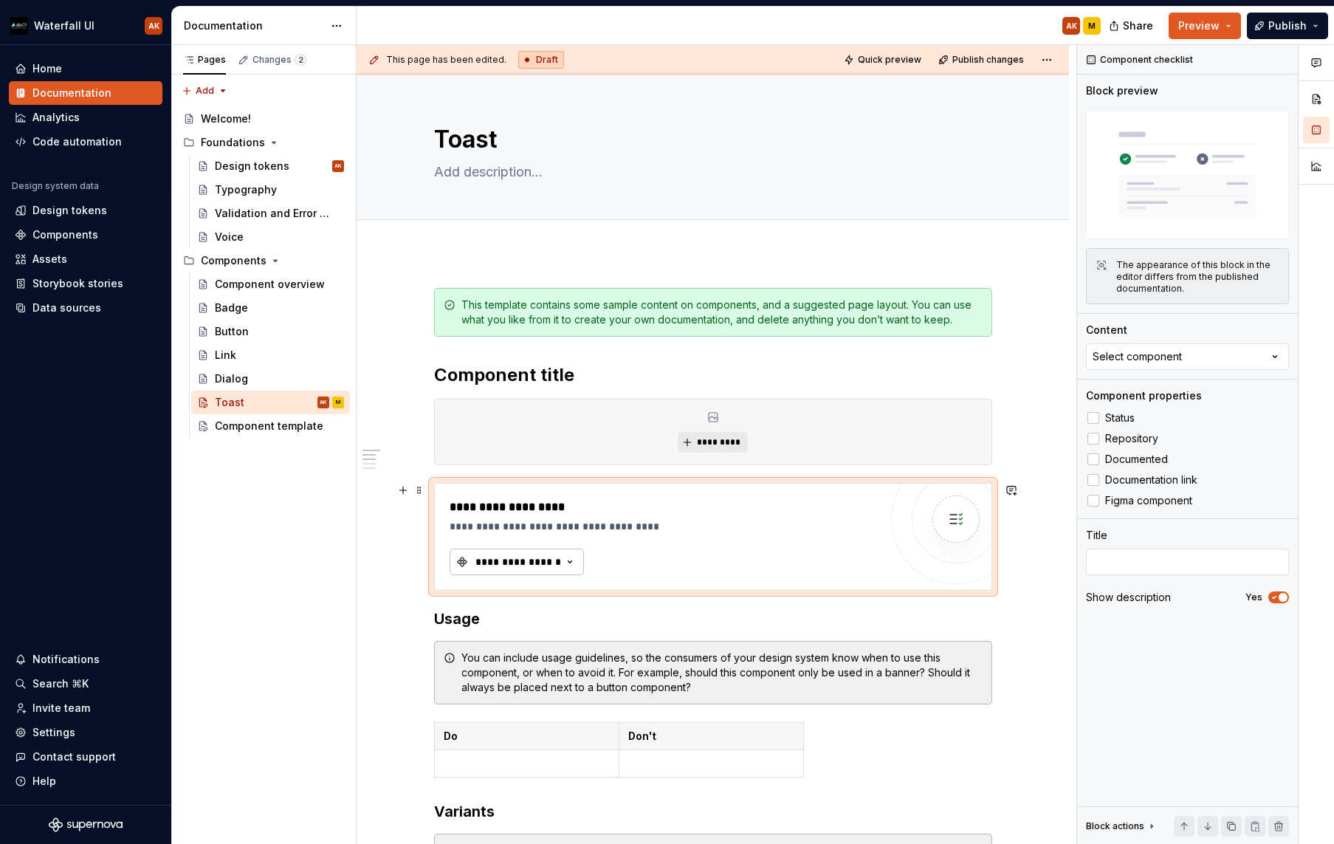
click at [518, 566] on div "**********" at bounding box center [518, 561] width 89 height 15
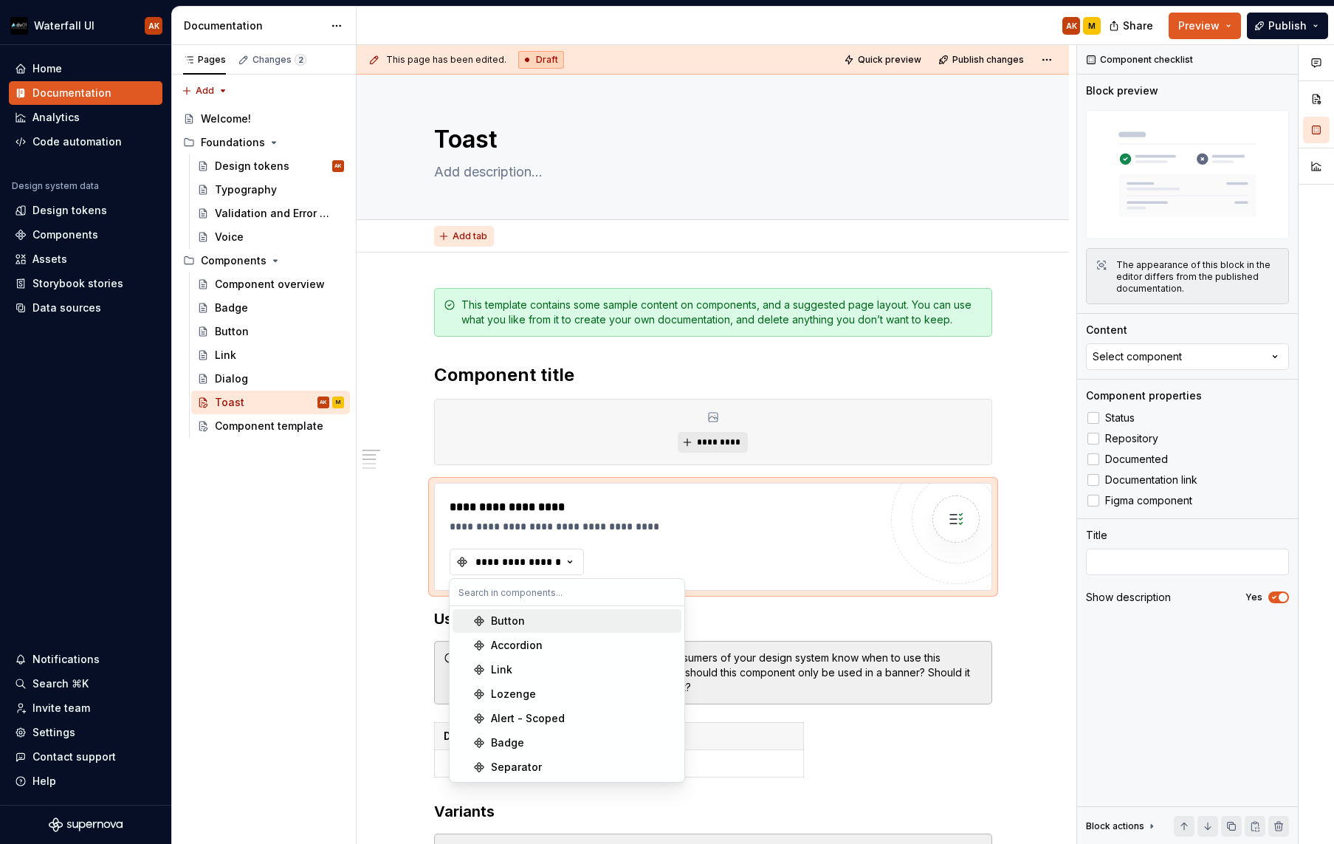
click at [484, 237] on span "Add tab" at bounding box center [470, 236] width 35 height 12
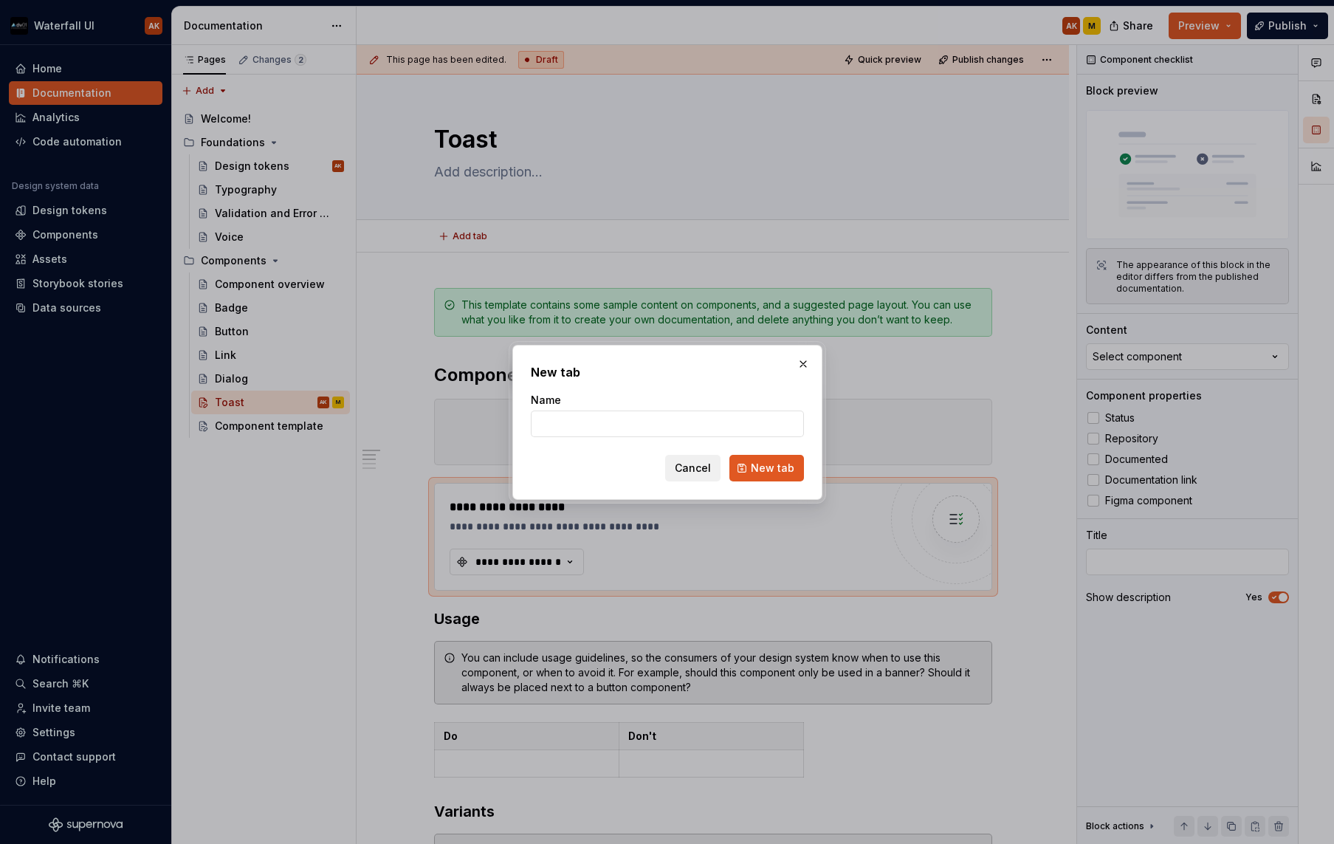
click at [811, 360] on button "button" at bounding box center [803, 364] width 21 height 21
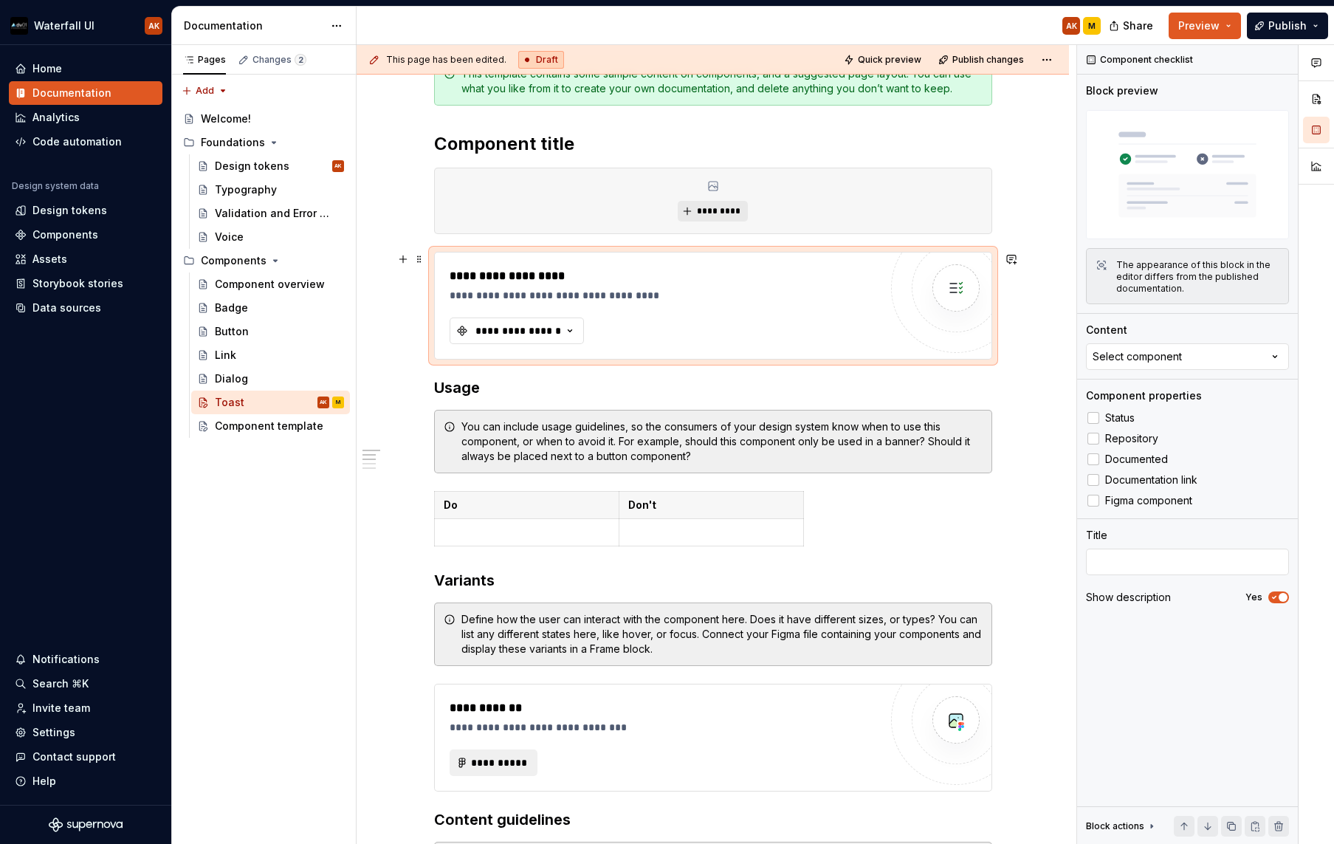
scroll to position [233, 0]
type textarea "*"
click at [528, 417] on div "You can include usage guidelines, so the consumers of your design system know w…" at bounding box center [721, 439] width 521 height 44
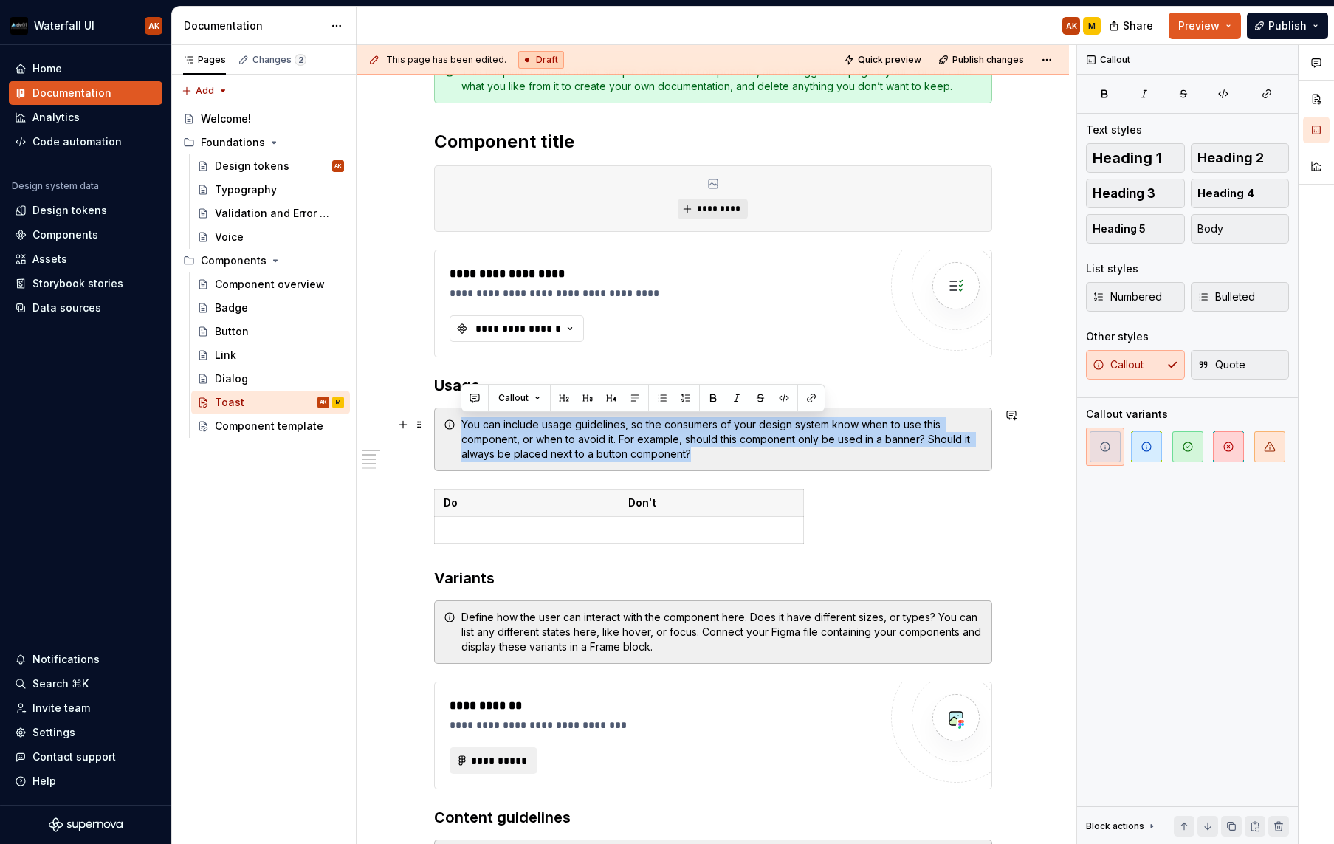
drag, startPoint x: 703, startPoint y: 453, endPoint x: 464, endPoint y: 422, distance: 241.3
click at [464, 422] on div "You can include usage guidelines, so the consumers of your design system know w…" at bounding box center [721, 439] width 521 height 44
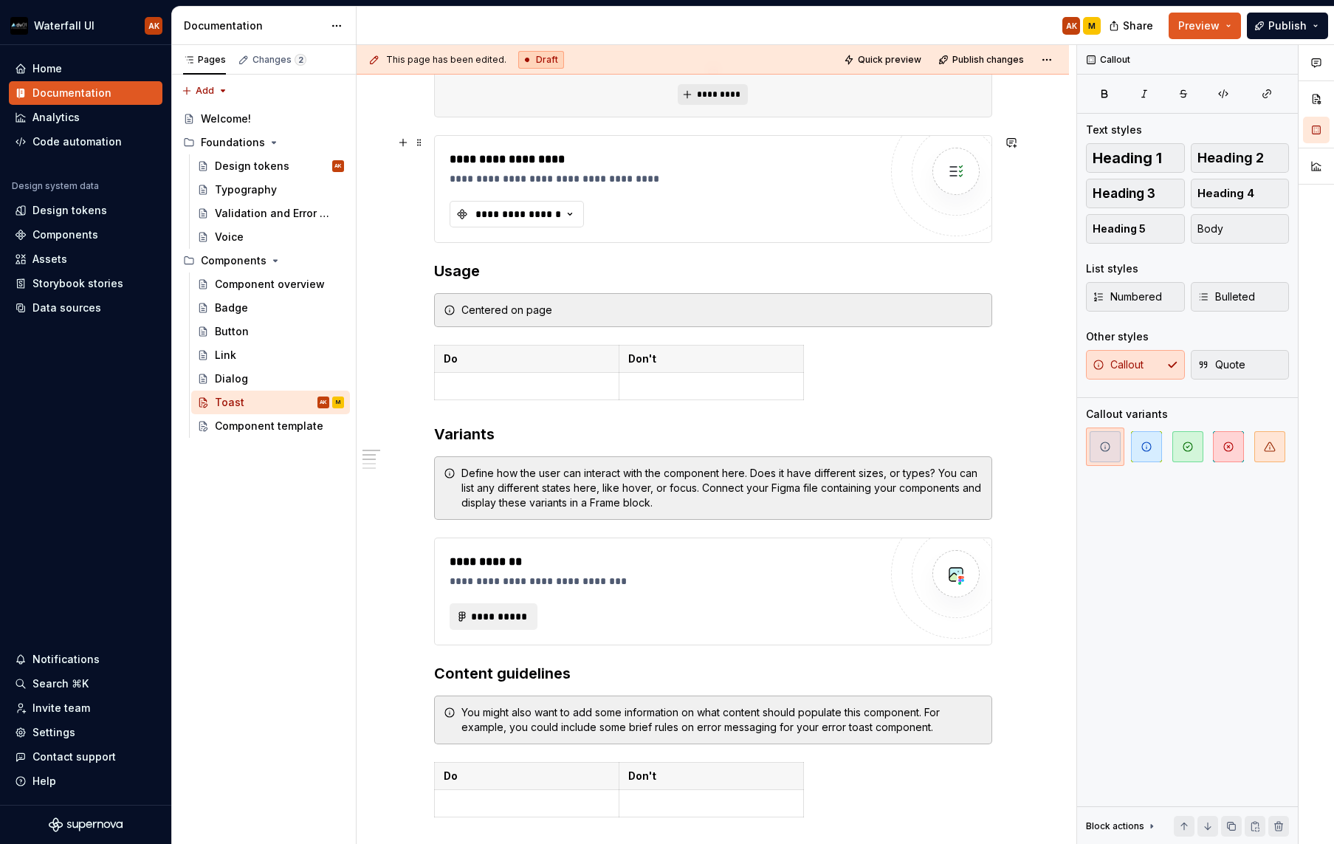
scroll to position [0, 0]
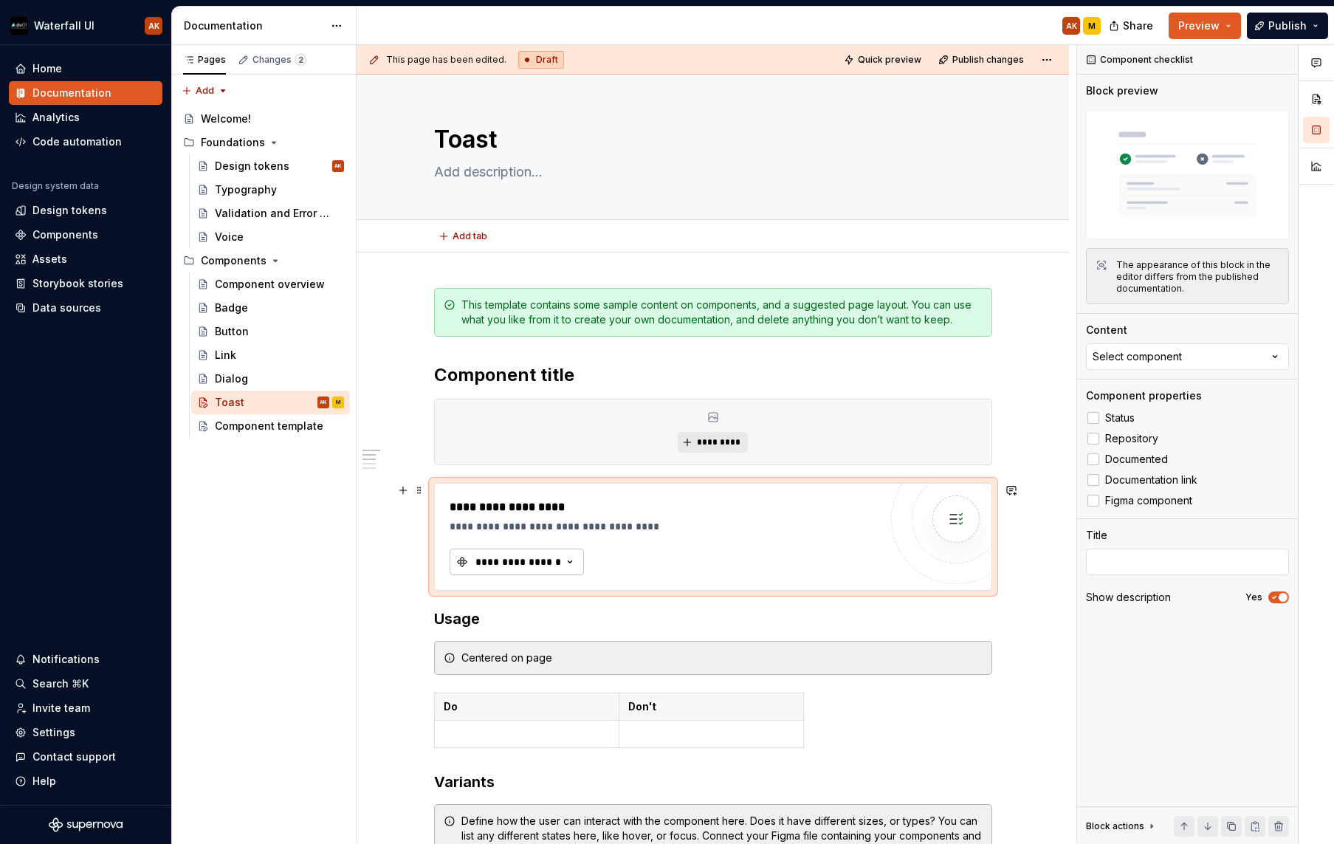
click at [510, 569] on button "**********" at bounding box center [517, 562] width 134 height 27
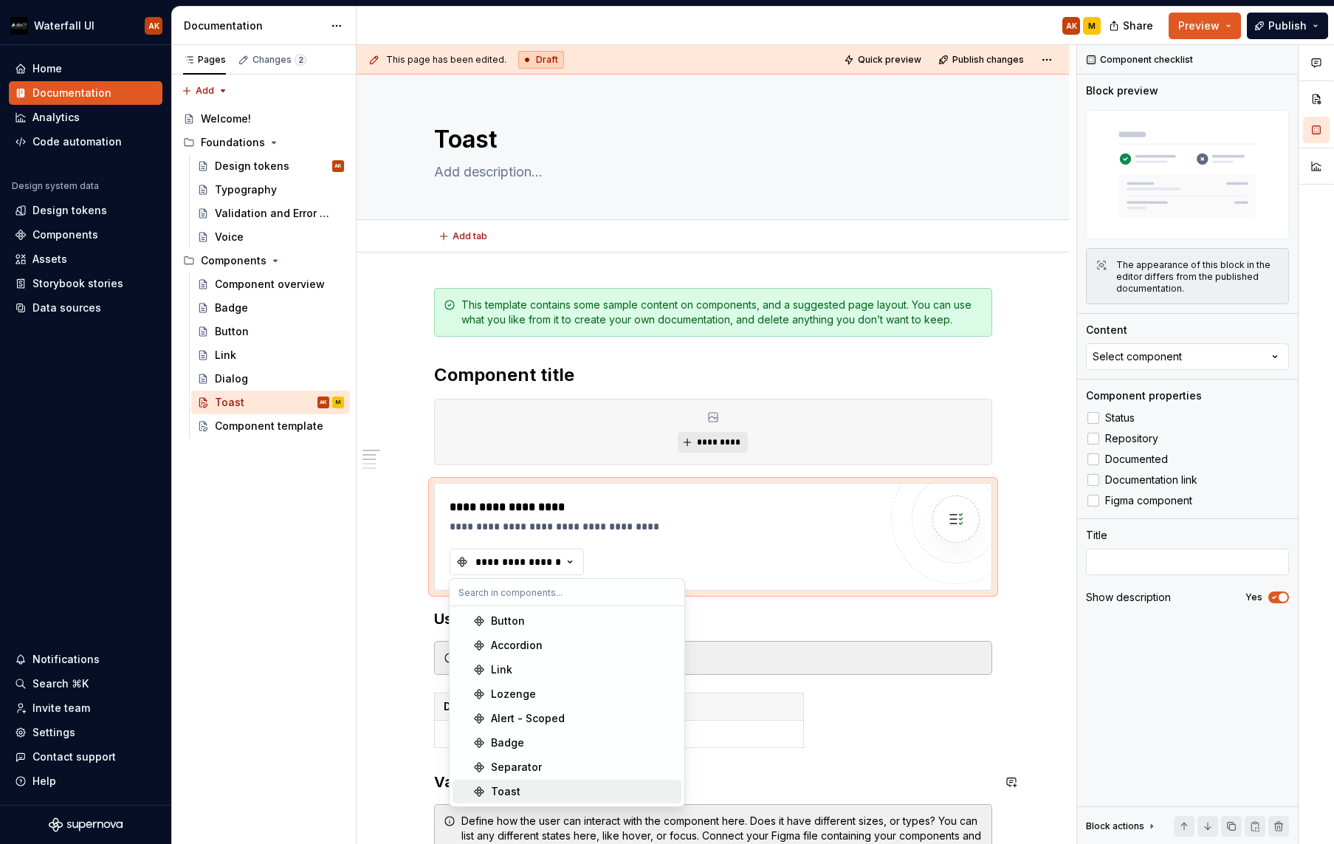
click at [520, 792] on div "Toast" at bounding box center [583, 791] width 185 height 15
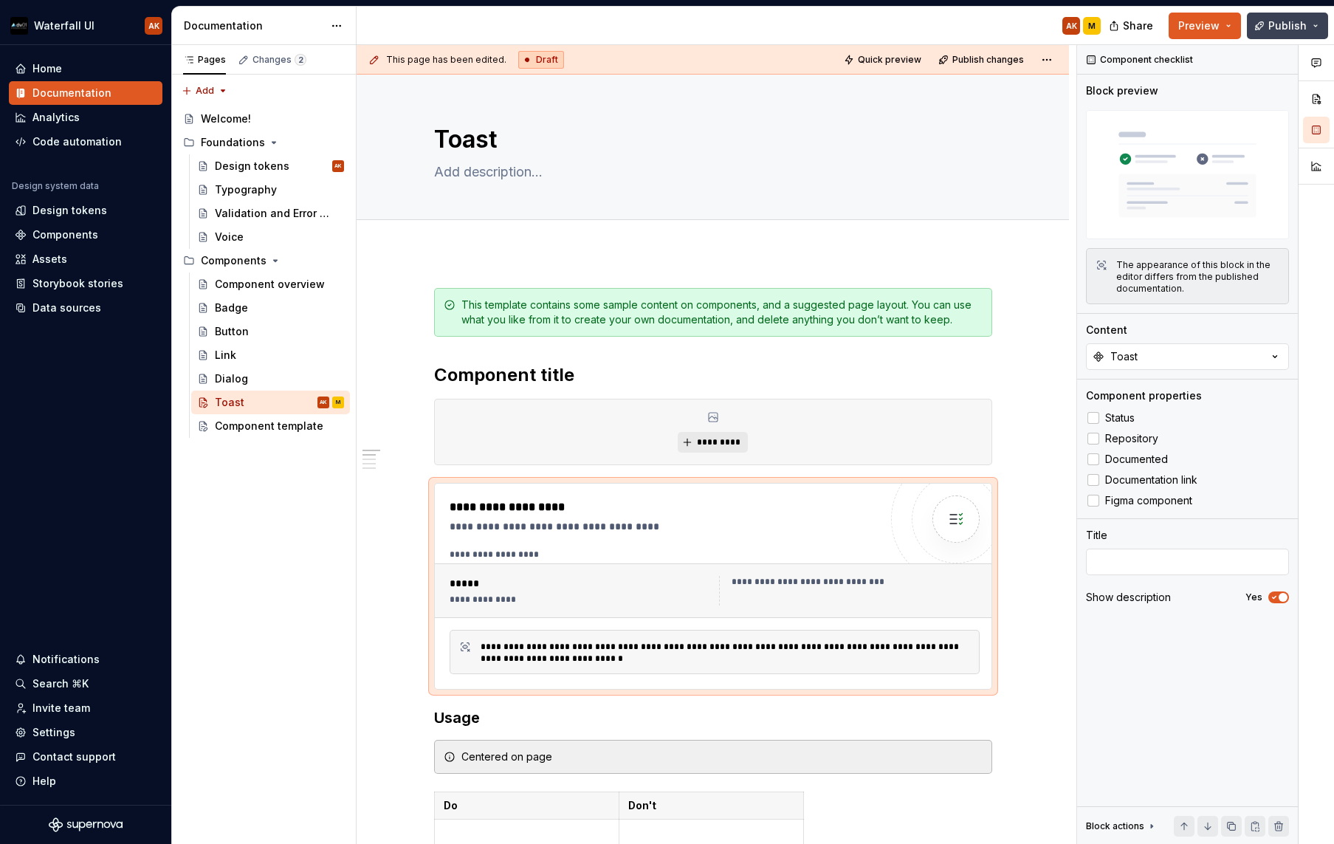
click at [1216, 29] on span "Publish" at bounding box center [1287, 25] width 38 height 15
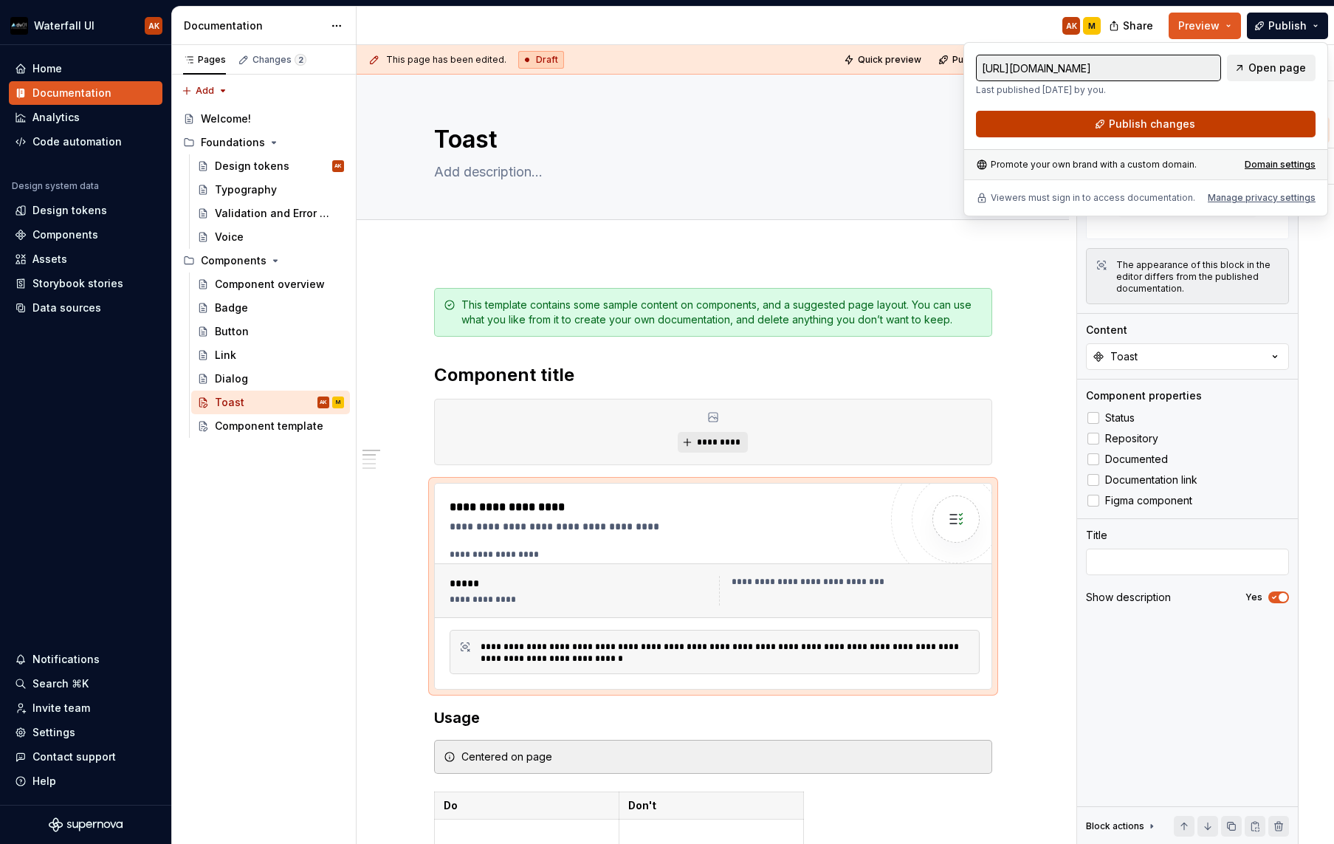
click at [1216, 128] on button "Publish changes" at bounding box center [1146, 124] width 340 height 27
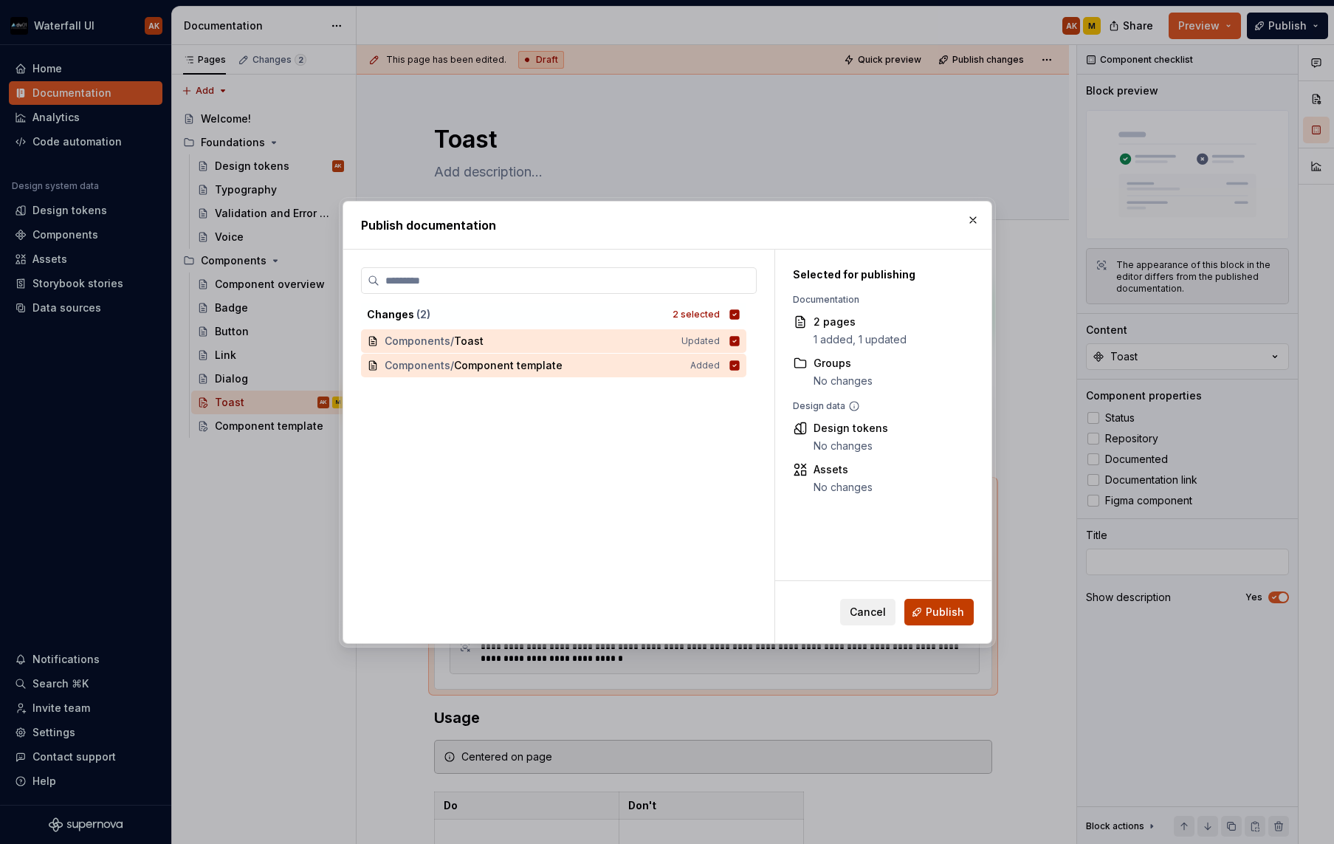
click at [923, 617] on button "Publish" at bounding box center [938, 612] width 69 height 27
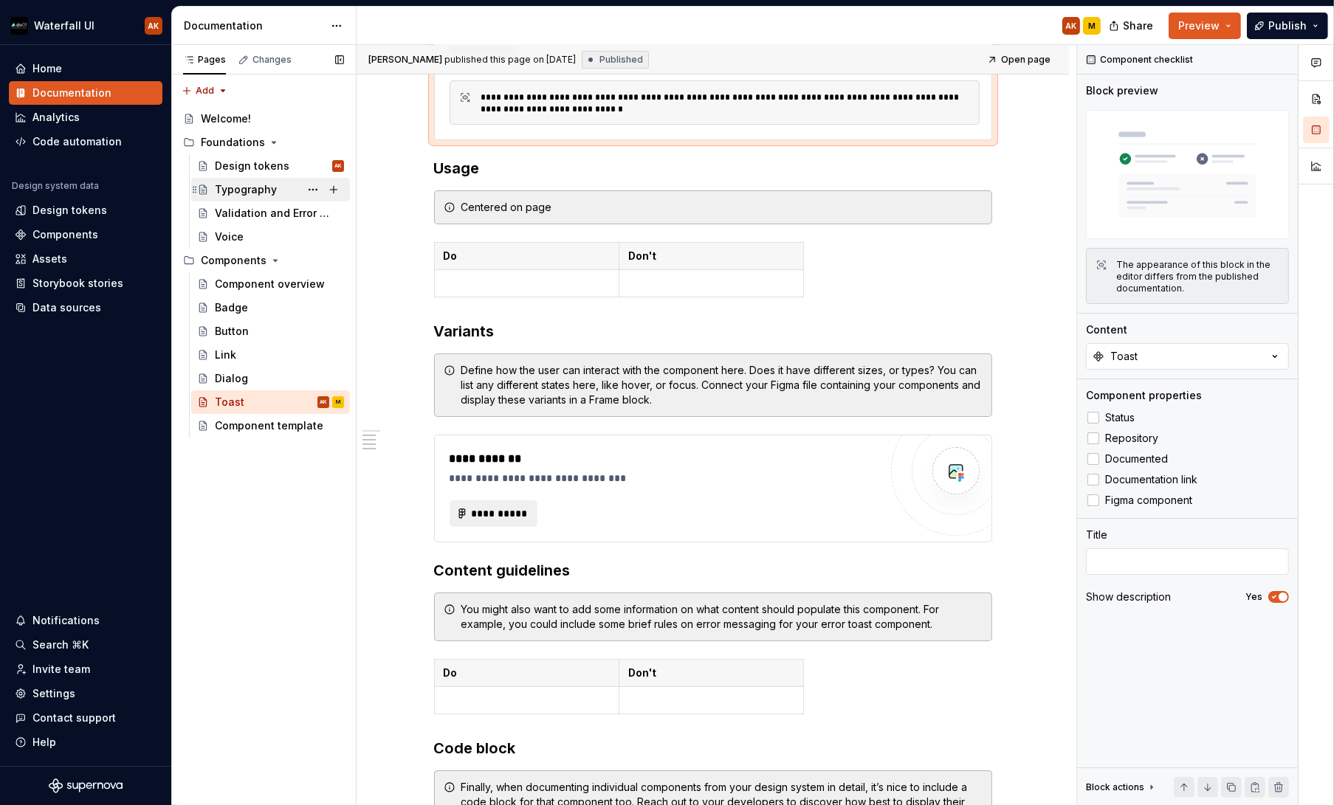
scroll to position [550, 0]
click at [66, 239] on div "Components" at bounding box center [65, 234] width 66 height 15
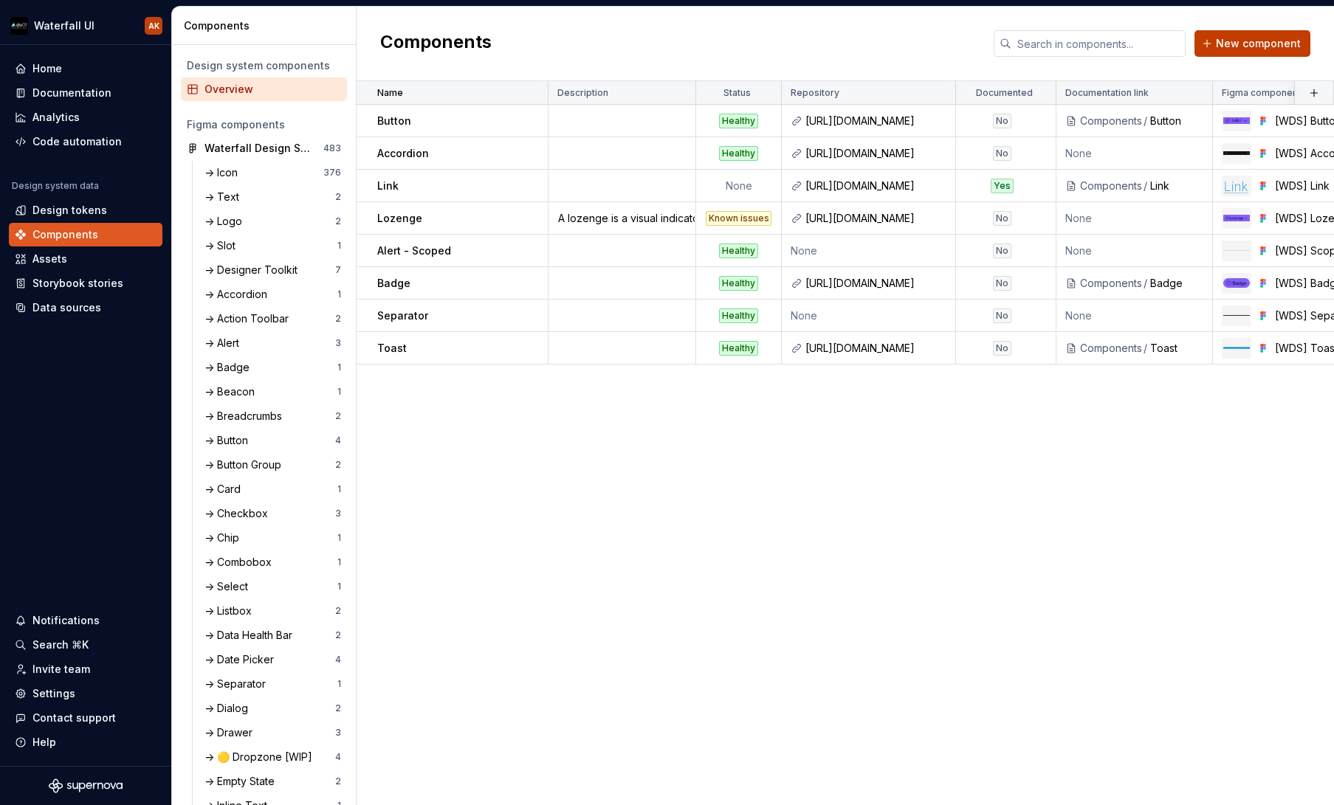
click at [1216, 47] on span "New component" at bounding box center [1258, 43] width 85 height 15
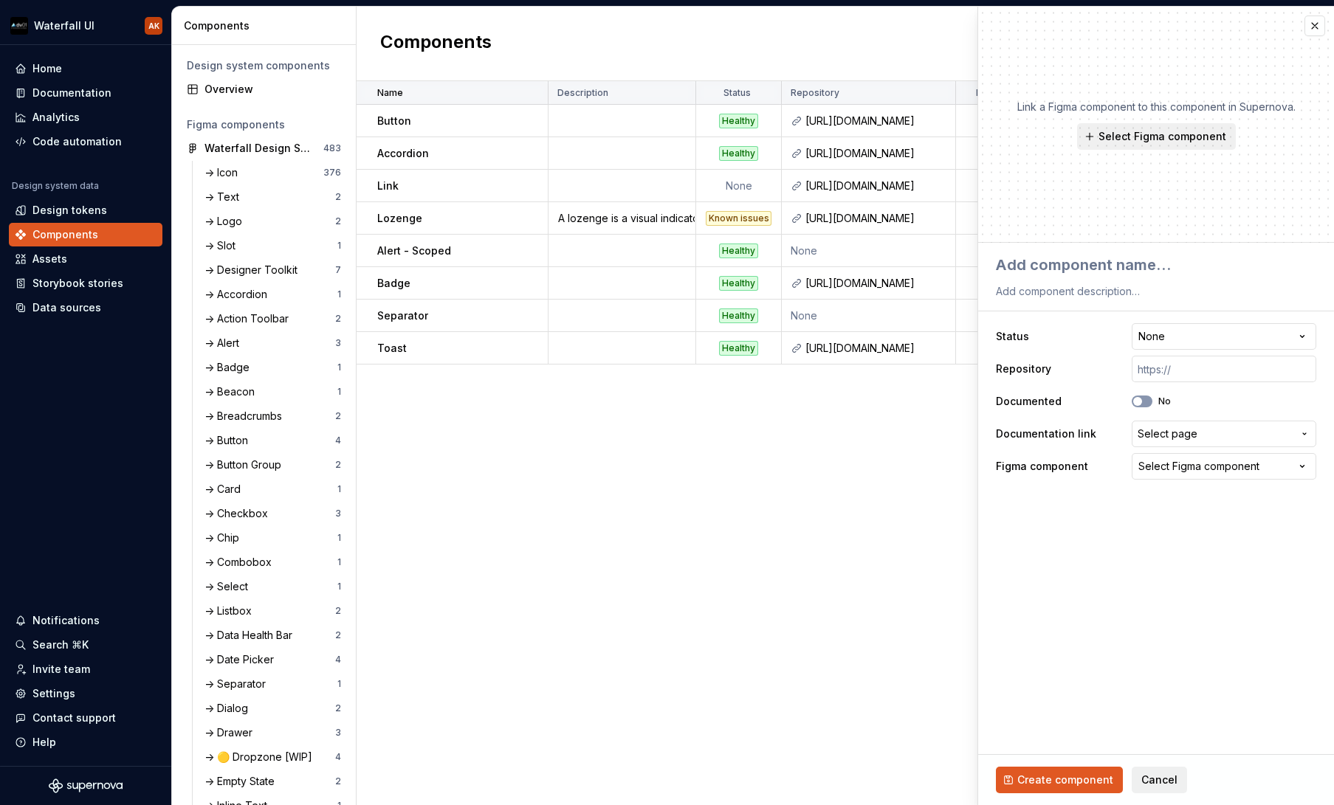
click at [1216, 27] on button "button" at bounding box center [1315, 26] width 21 height 21
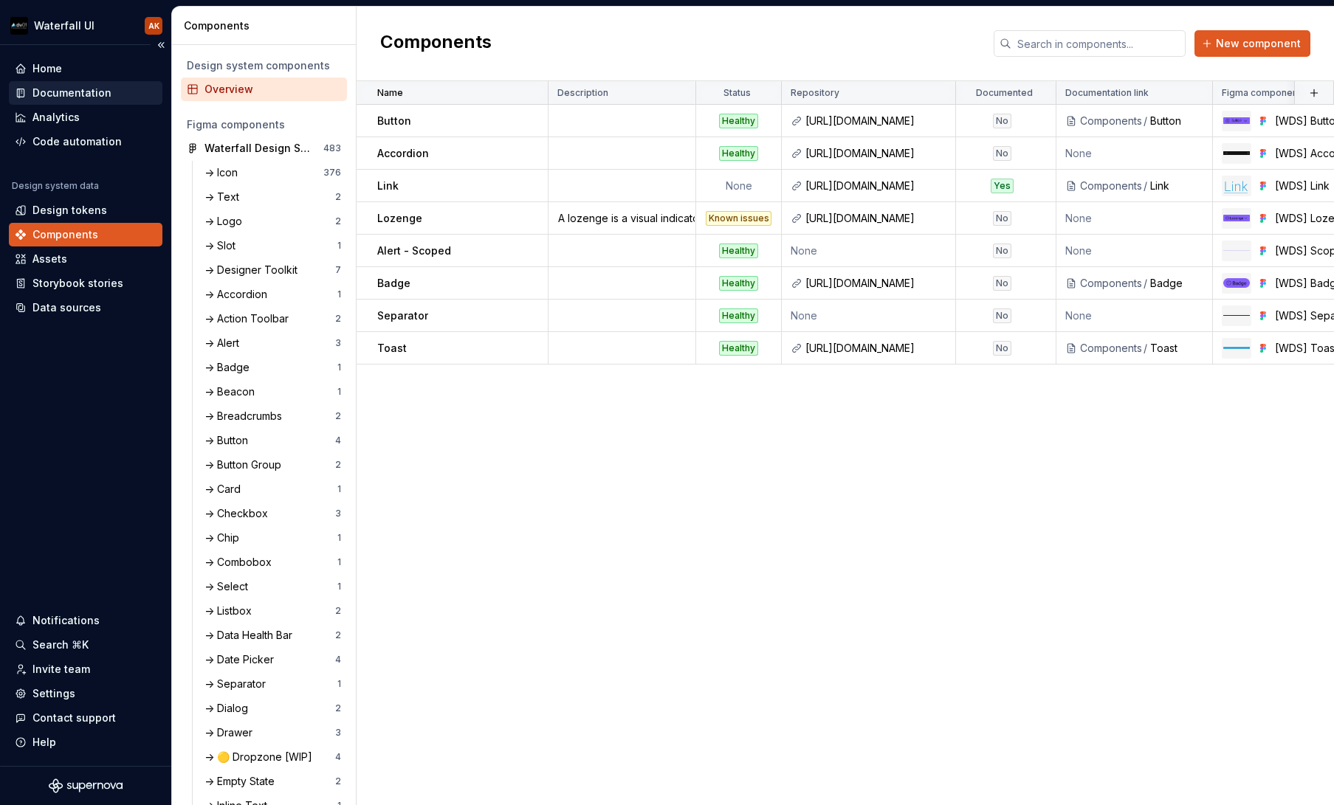
click at [75, 90] on div "Documentation" at bounding box center [71, 93] width 79 height 15
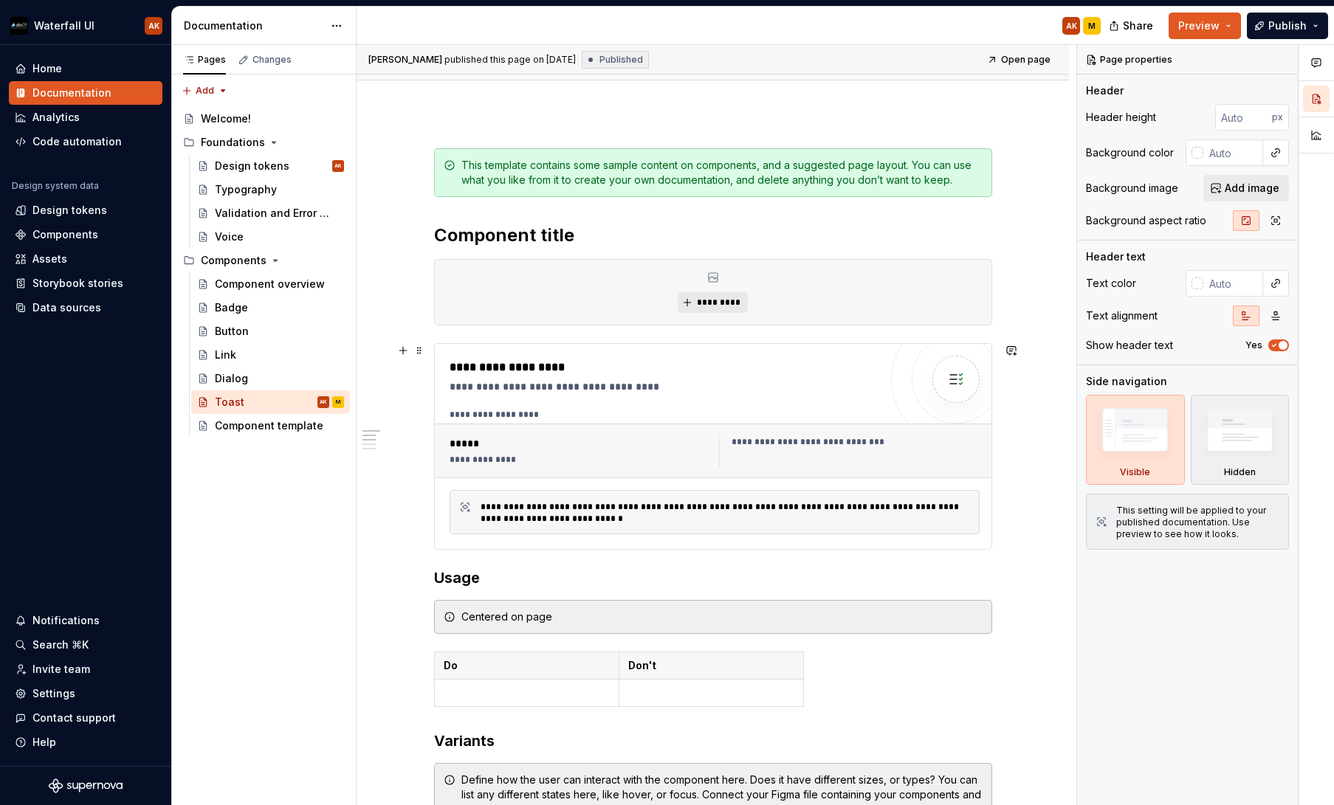
scroll to position [144, 0]
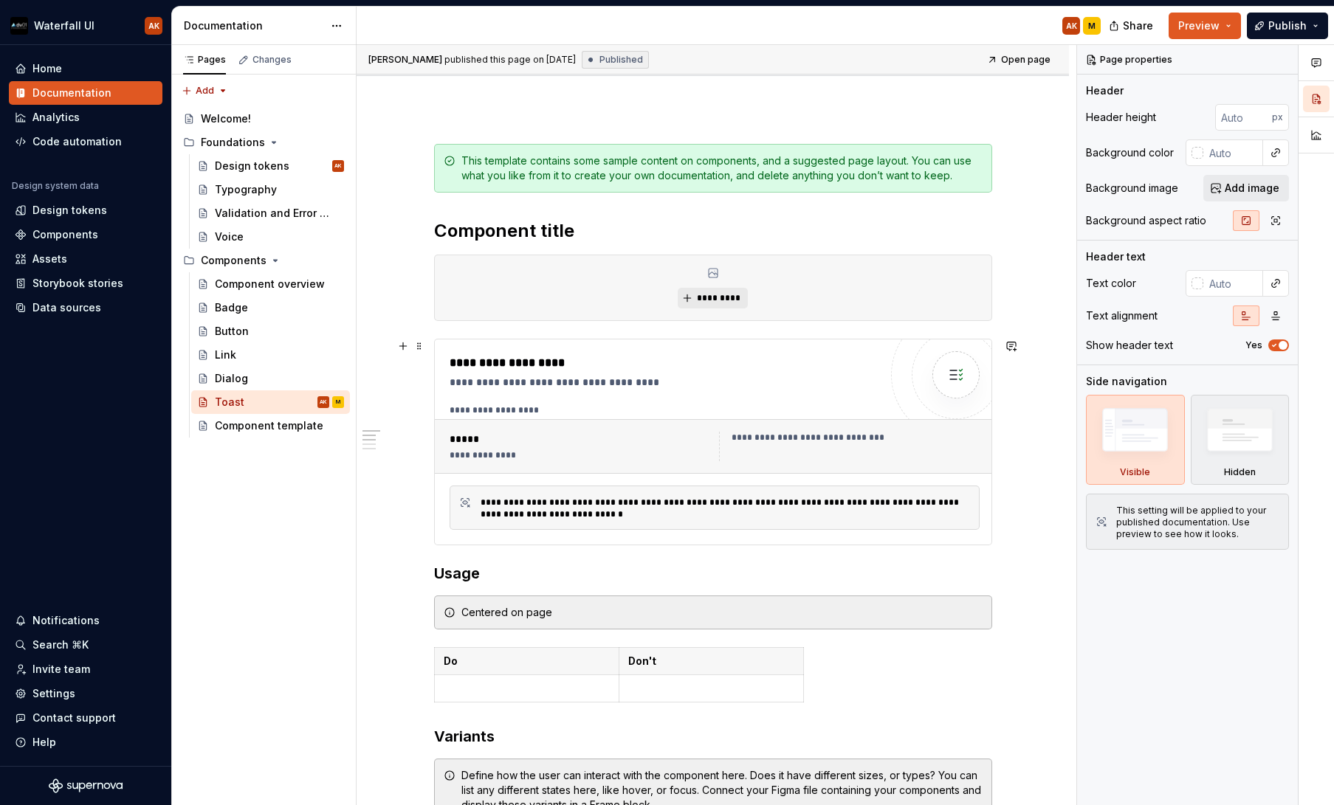
click at [635, 345] on div "**********" at bounding box center [713, 442] width 557 height 205
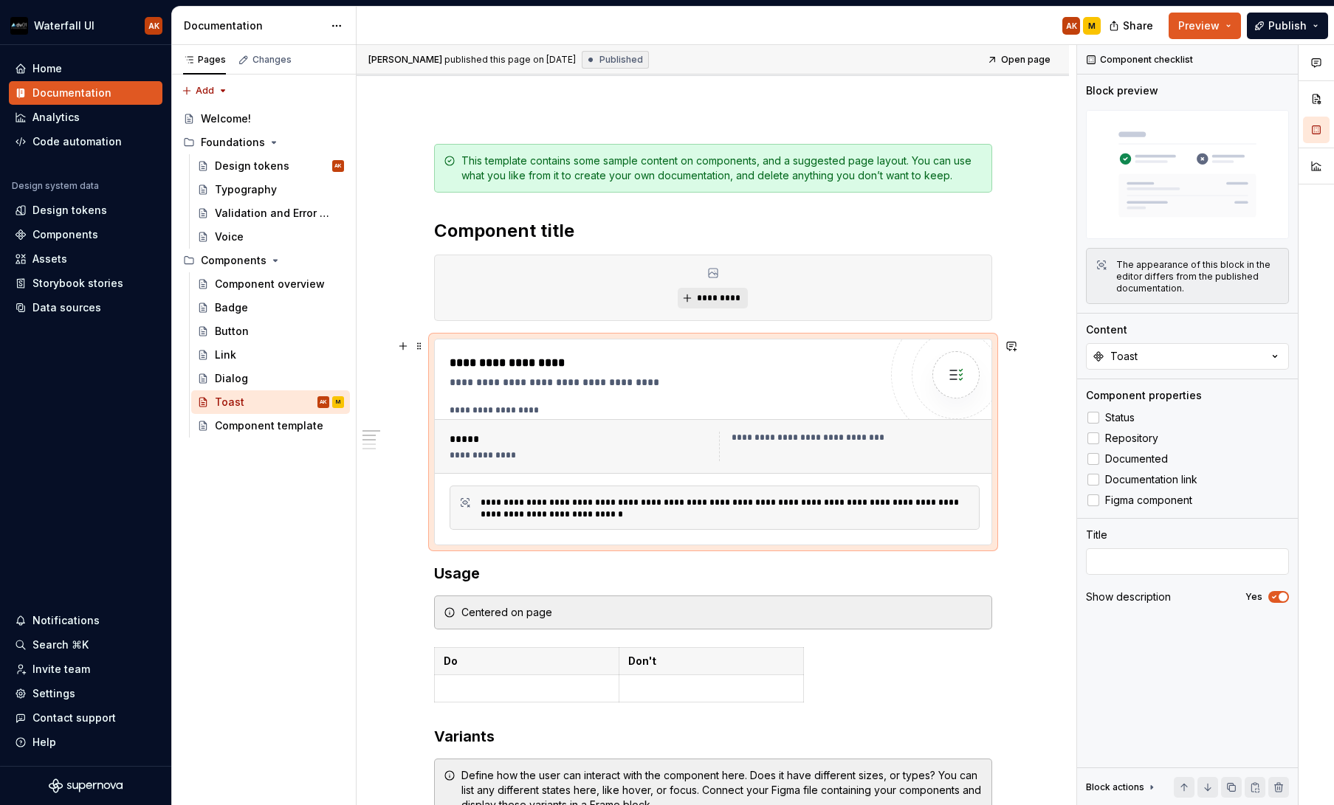
click at [488, 442] on div "*****" at bounding box center [580, 439] width 261 height 15
click at [518, 416] on div "**********" at bounding box center [715, 439] width 530 height 69
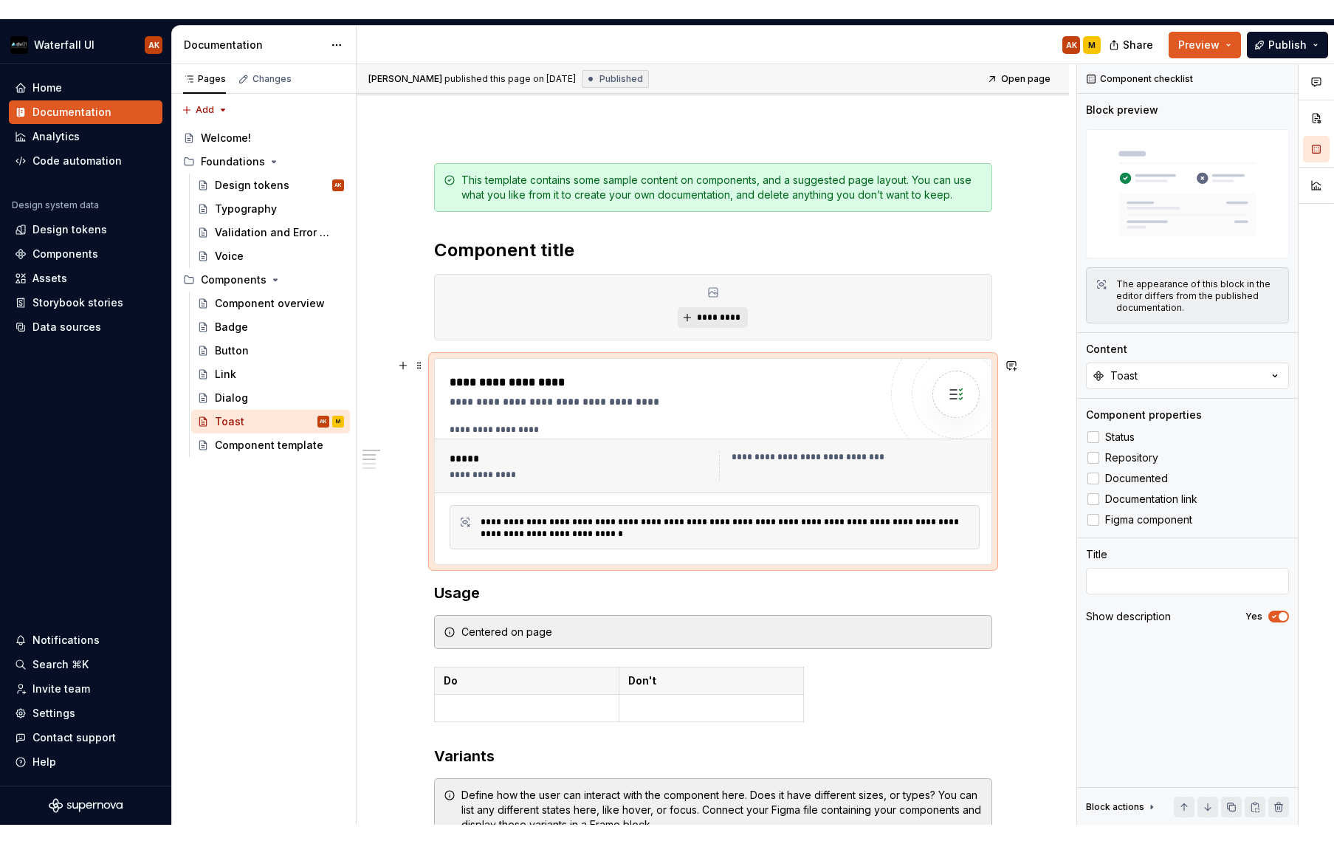
scroll to position [142, 0]
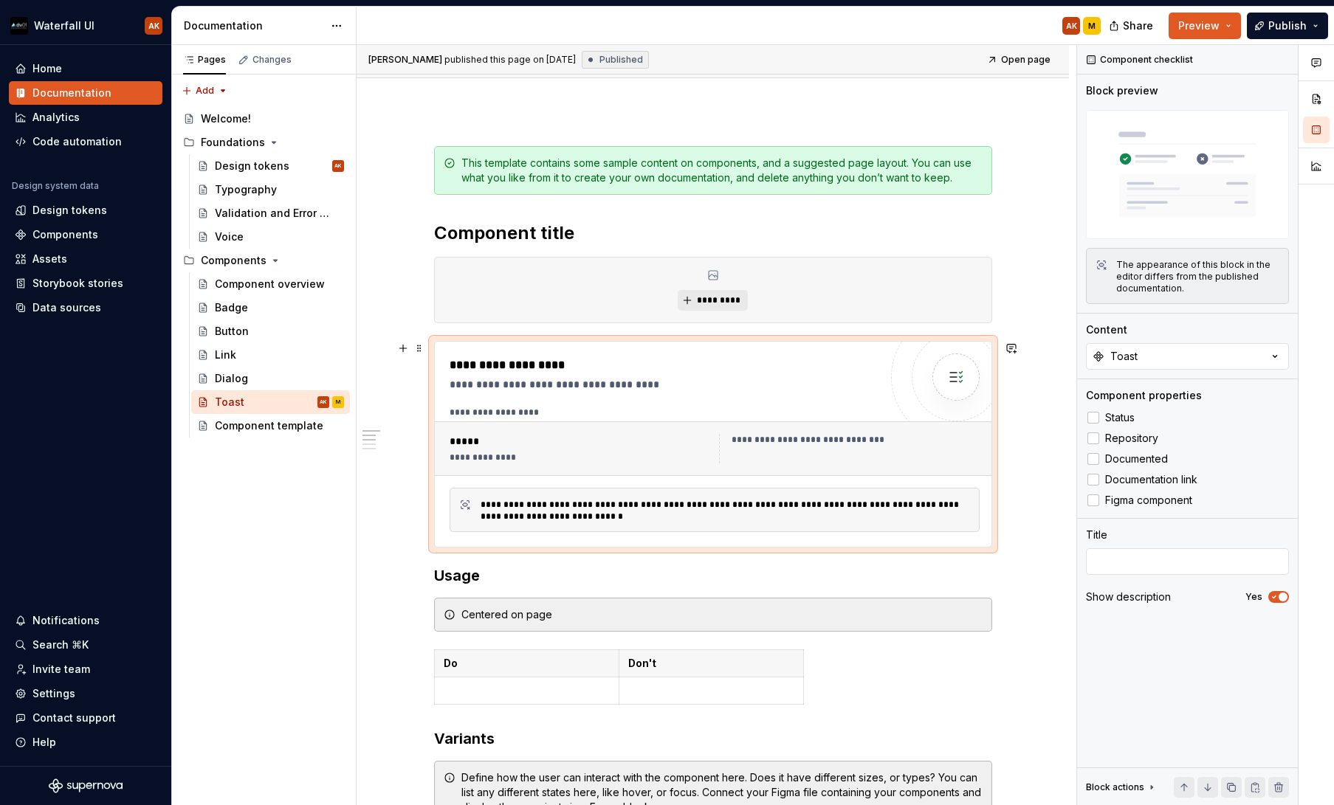
click at [501, 512] on div "**********" at bounding box center [725, 511] width 489 height 24
click at [1216, 18] on button "Preview" at bounding box center [1205, 26] width 72 height 27
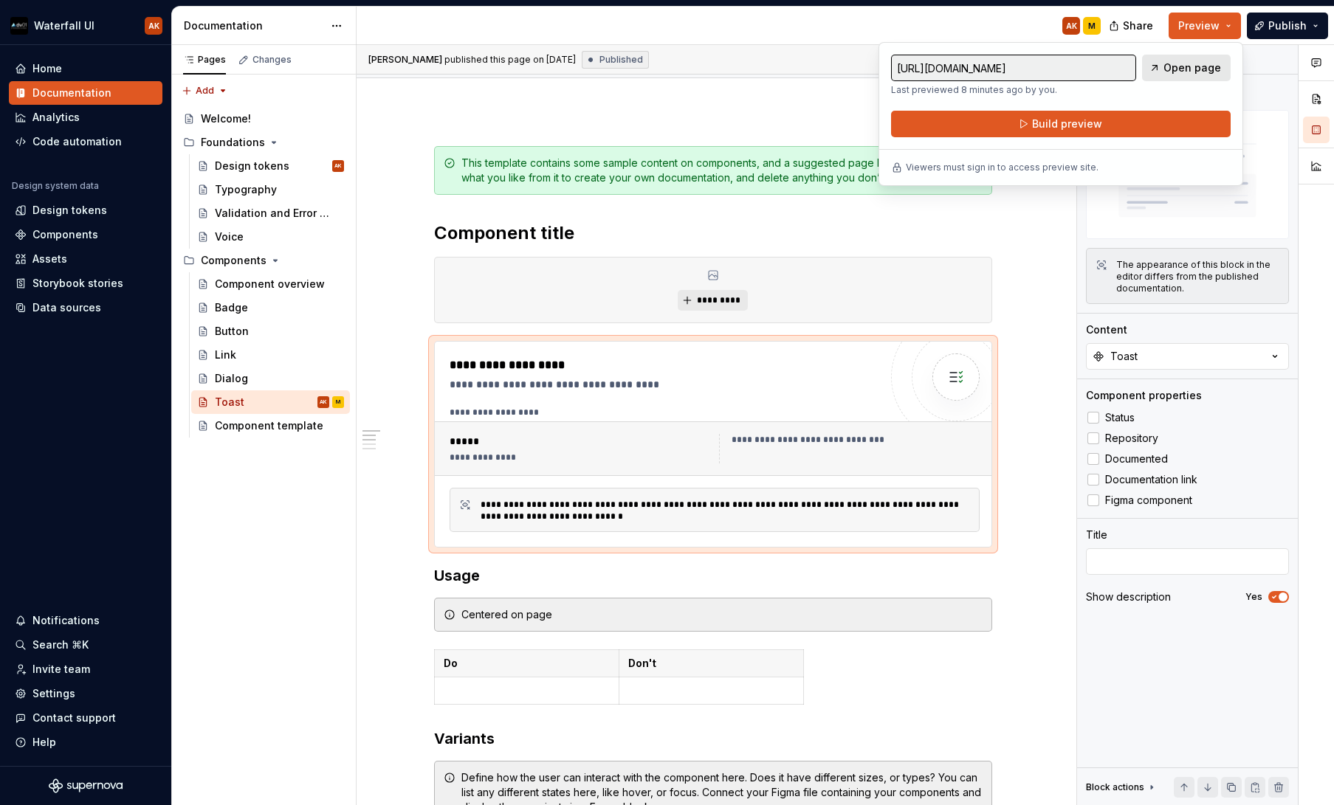
click at [1197, 74] on span "Open page" at bounding box center [1192, 68] width 58 height 15
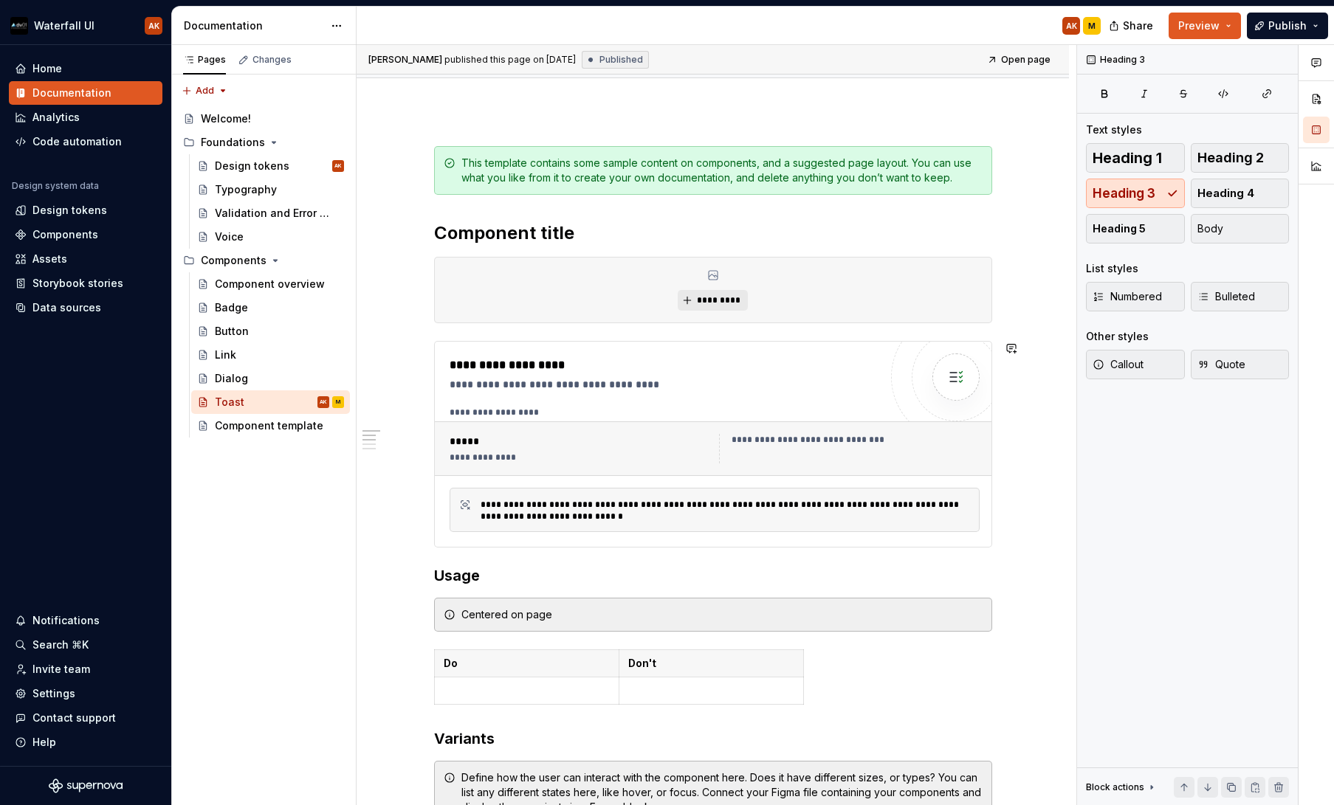
click at [591, 563] on div "**********" at bounding box center [713, 737] width 558 height 1183
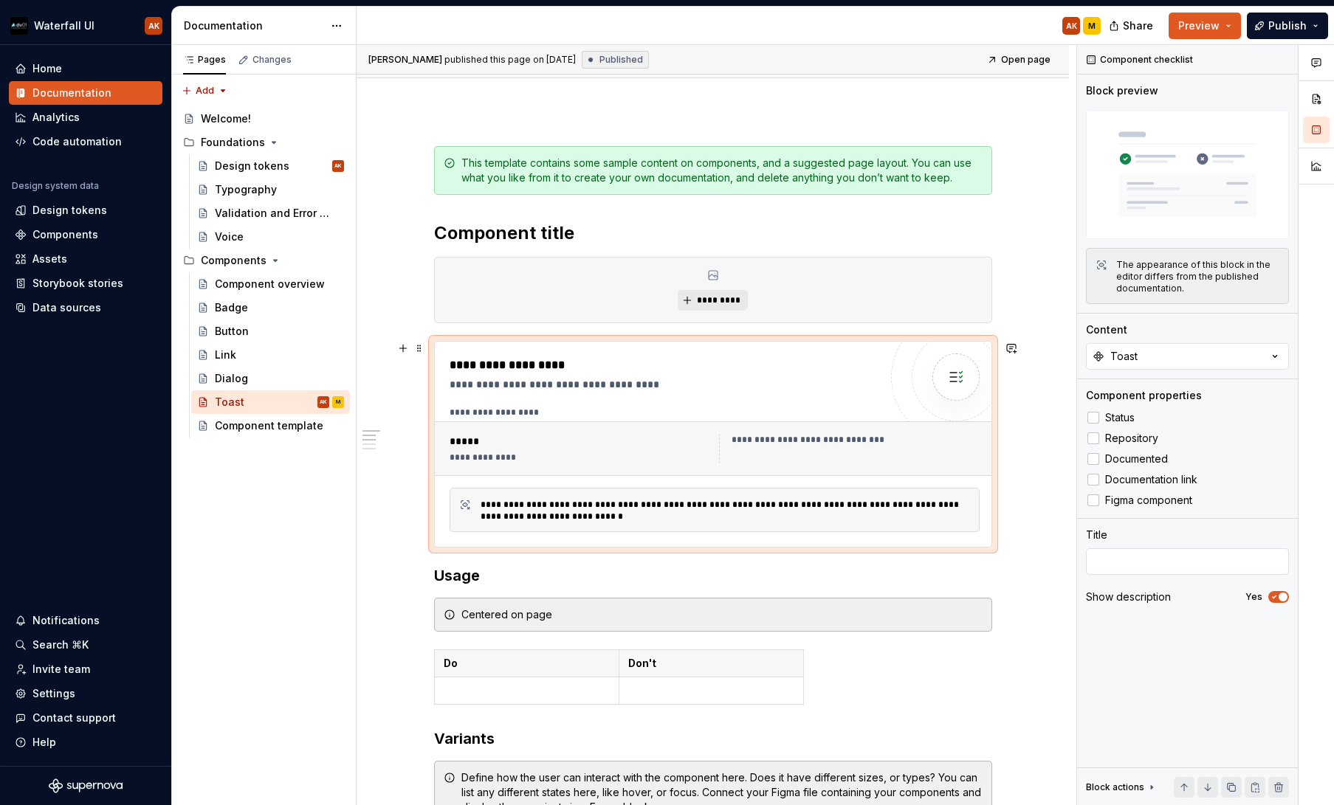
click at [487, 453] on div "**********" at bounding box center [580, 458] width 261 height 12
click at [785, 449] on div "**********" at bounding box center [849, 449] width 261 height 30
click at [470, 444] on div "*****" at bounding box center [580, 441] width 261 height 15
click at [230, 334] on div "Button" at bounding box center [232, 331] width 34 height 15
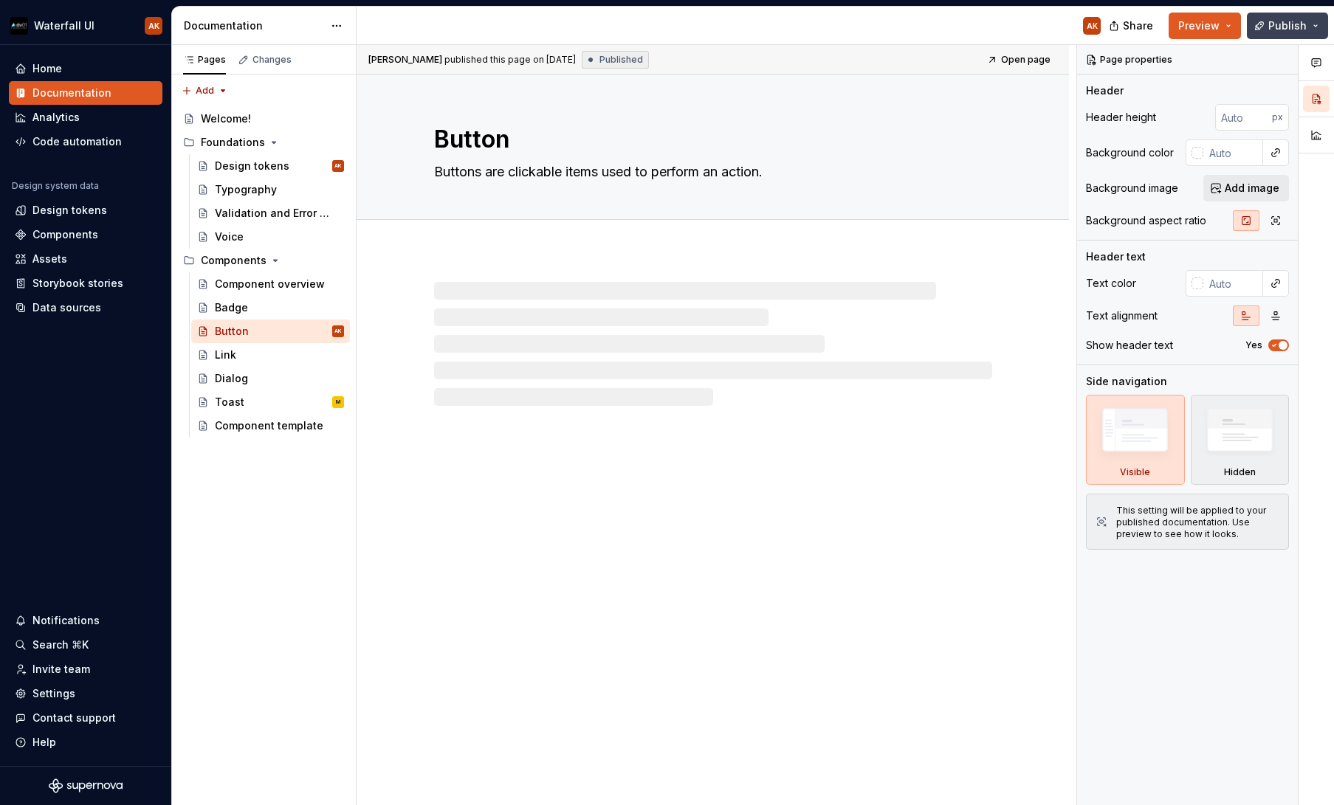
click at [1216, 20] on button "Publish" at bounding box center [1287, 26] width 81 height 27
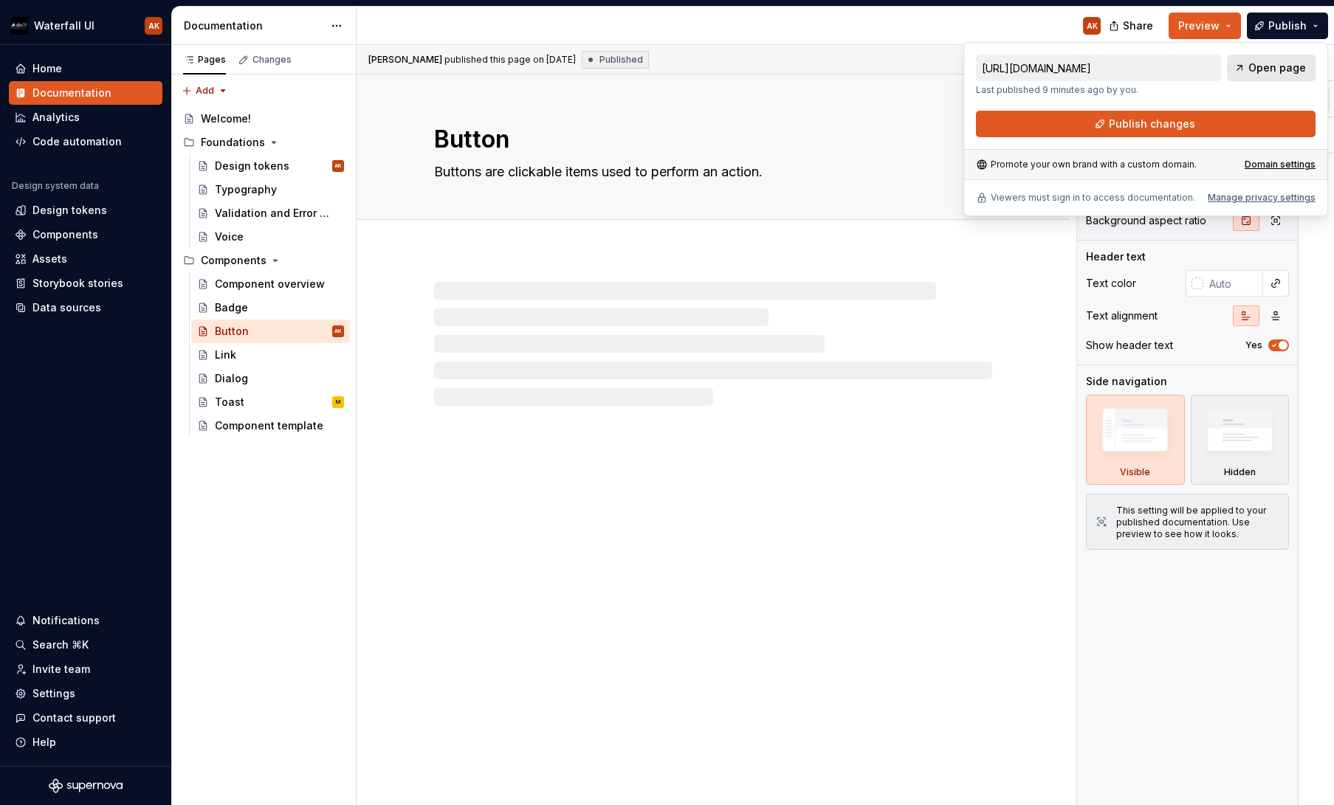
click at [1216, 67] on span "Open page" at bounding box center [1277, 68] width 58 height 15
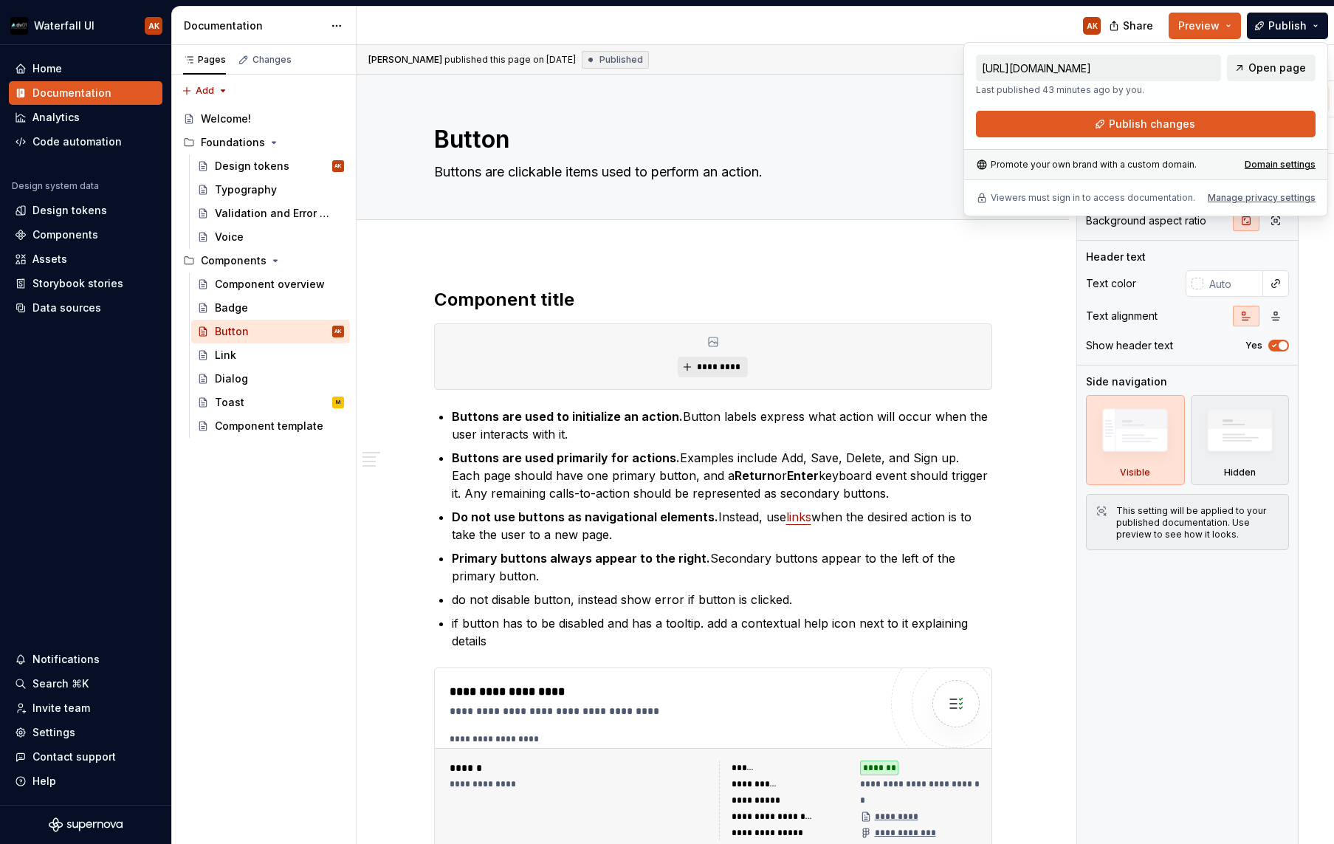
type textarea "*"
